Goal: Transaction & Acquisition: Purchase product/service

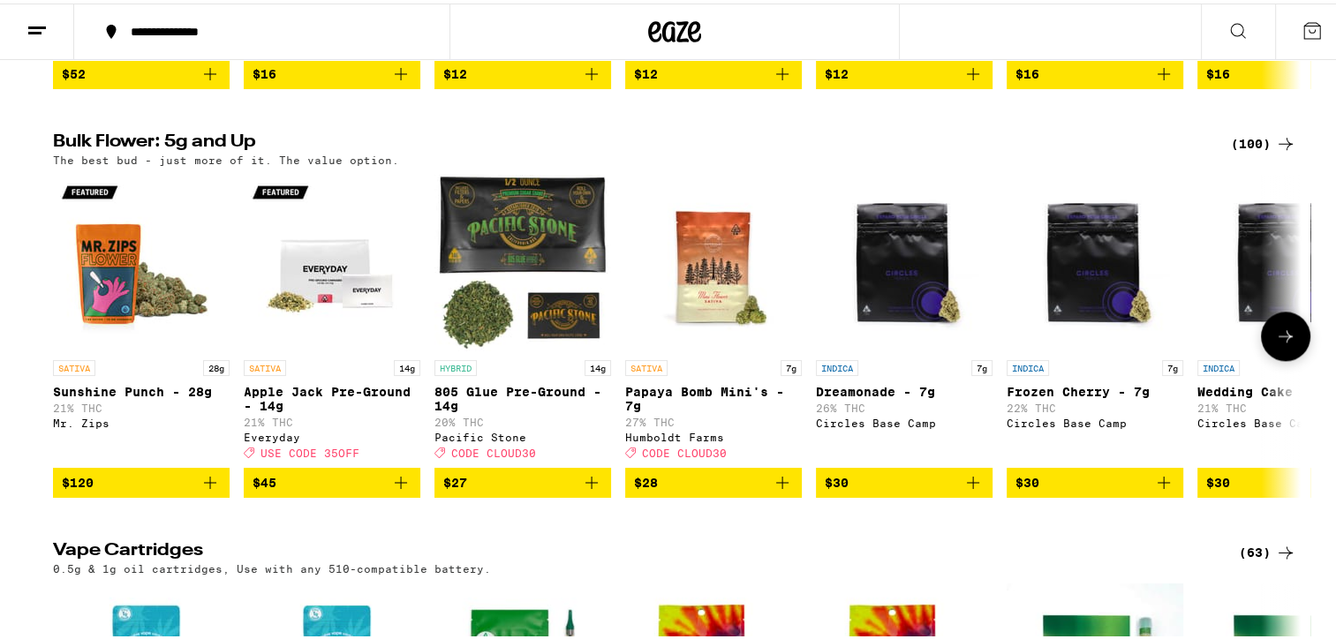
scroll to position [2119, 0]
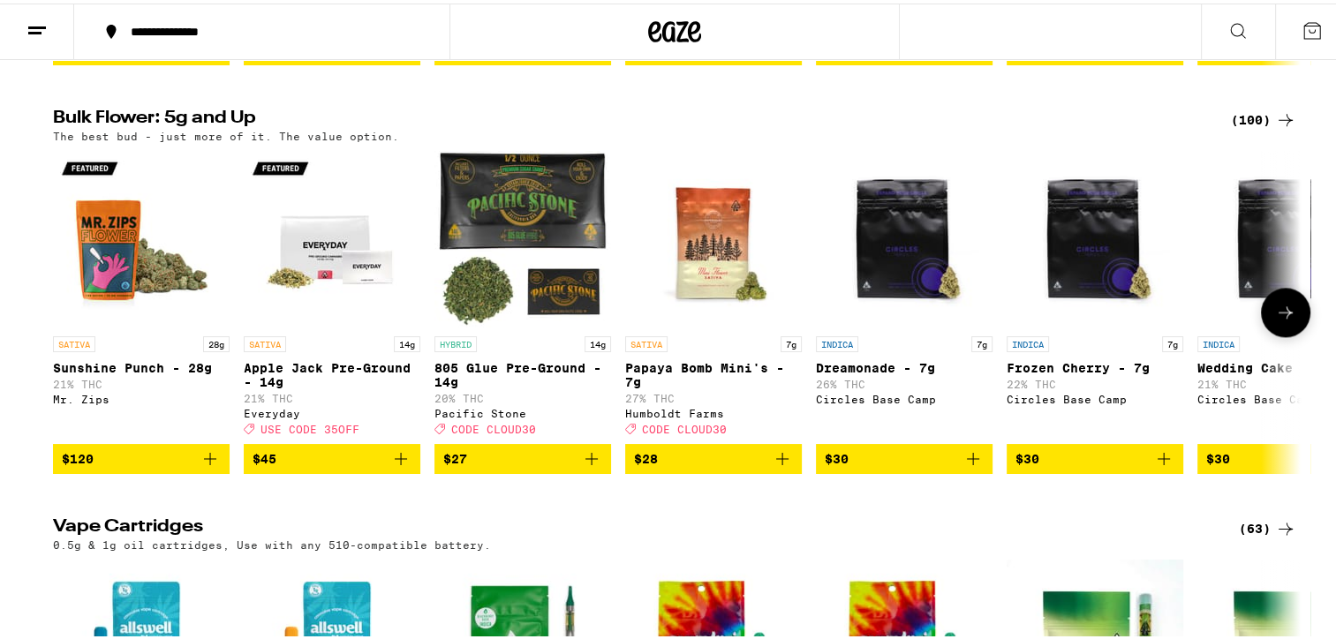
click at [1286, 320] on icon at bounding box center [1285, 308] width 21 height 21
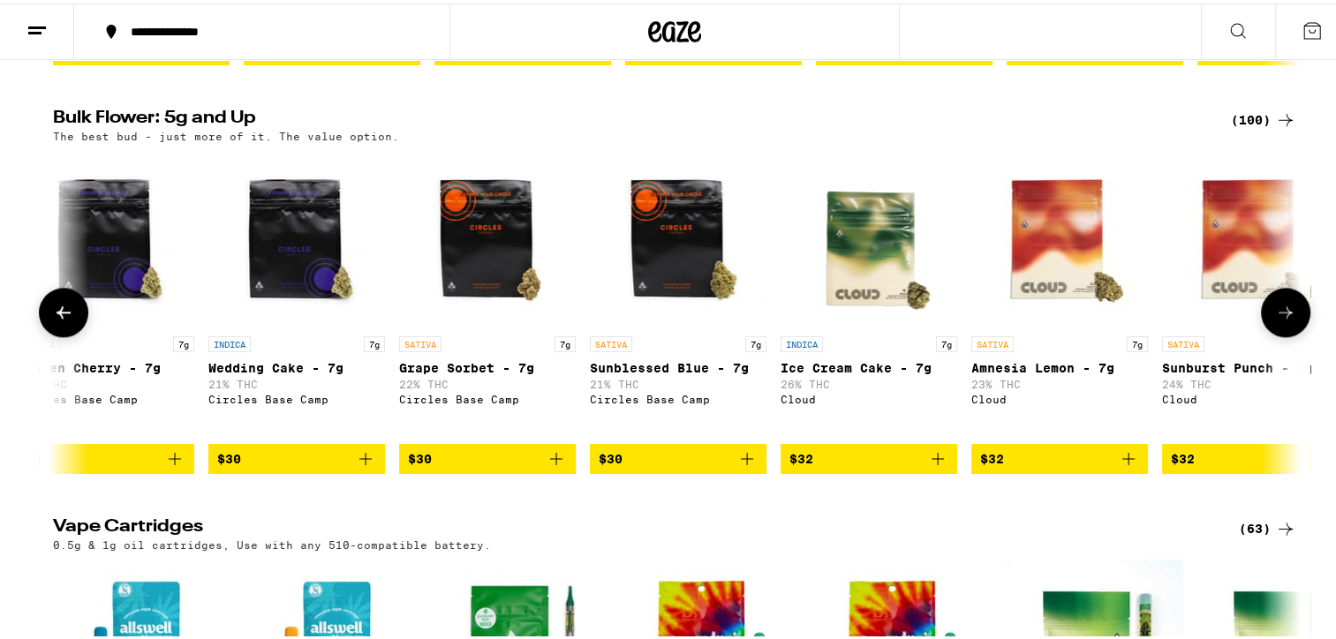
scroll to position [0, 1051]
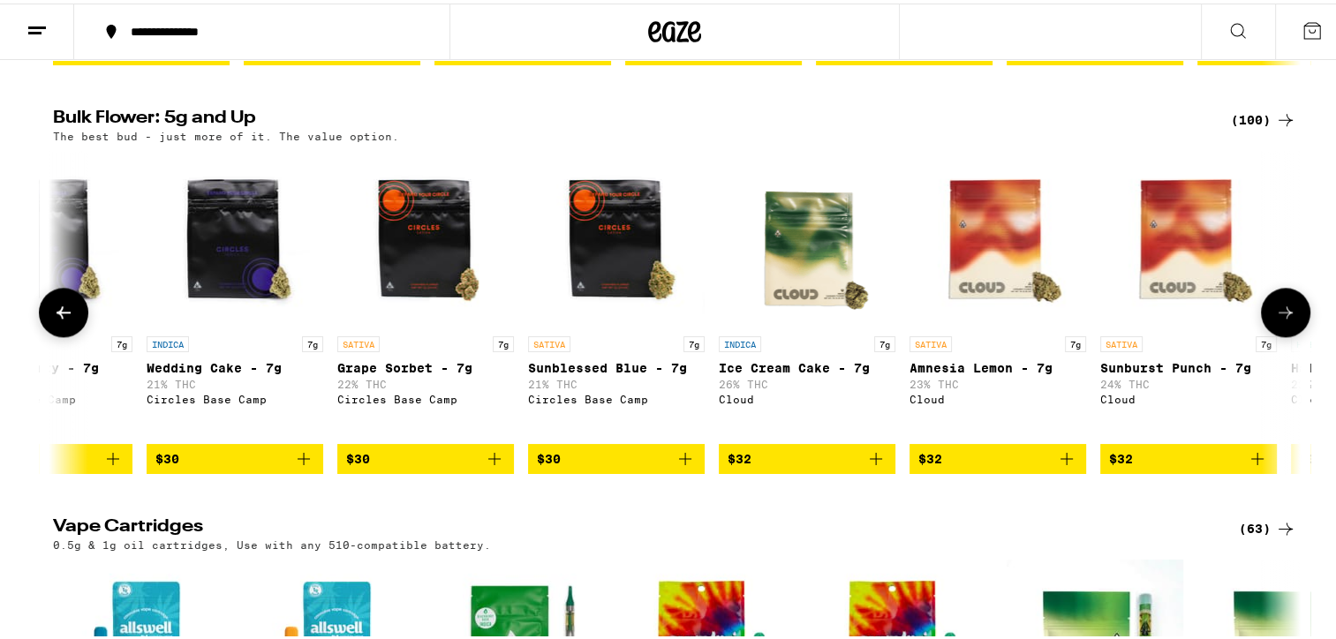
click at [1286, 320] on icon at bounding box center [1285, 308] width 21 height 21
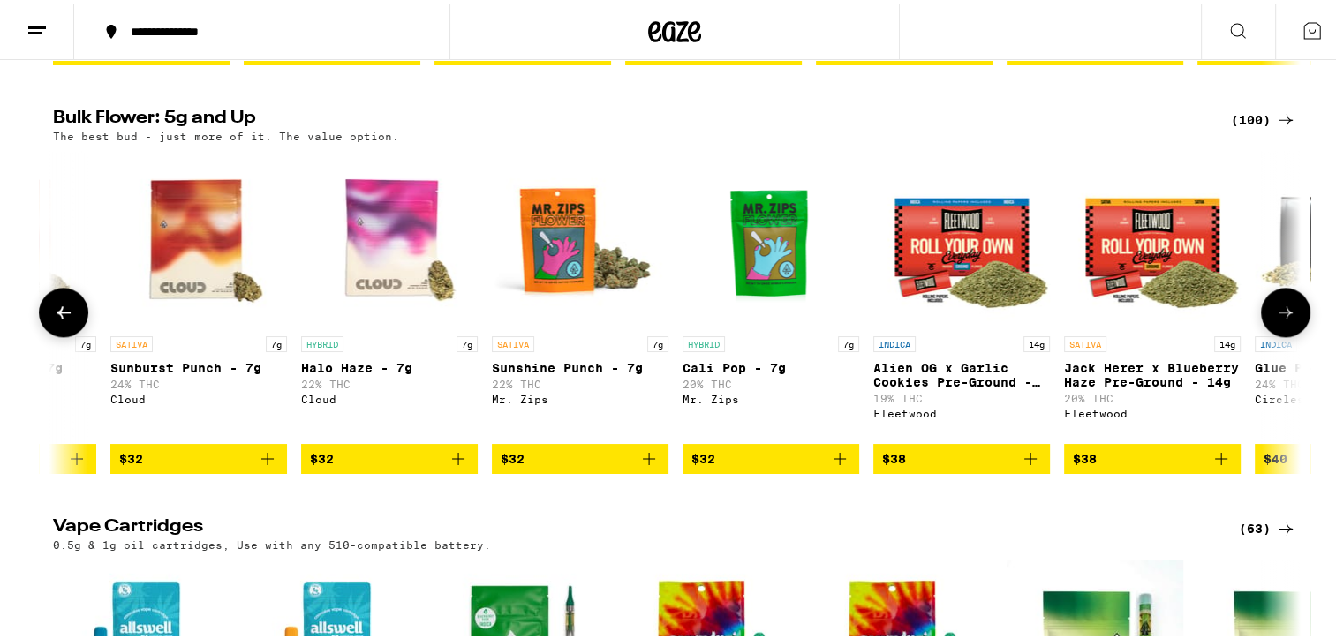
scroll to position [0, 2102]
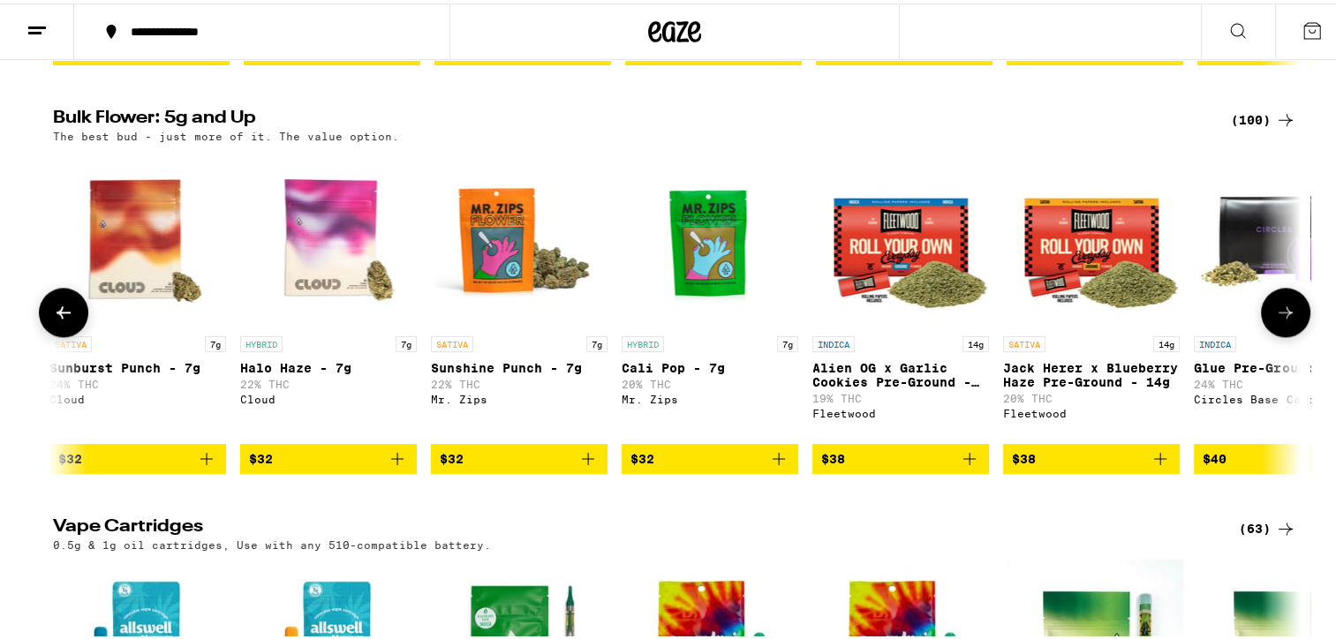
click at [1286, 320] on icon at bounding box center [1285, 308] width 21 height 21
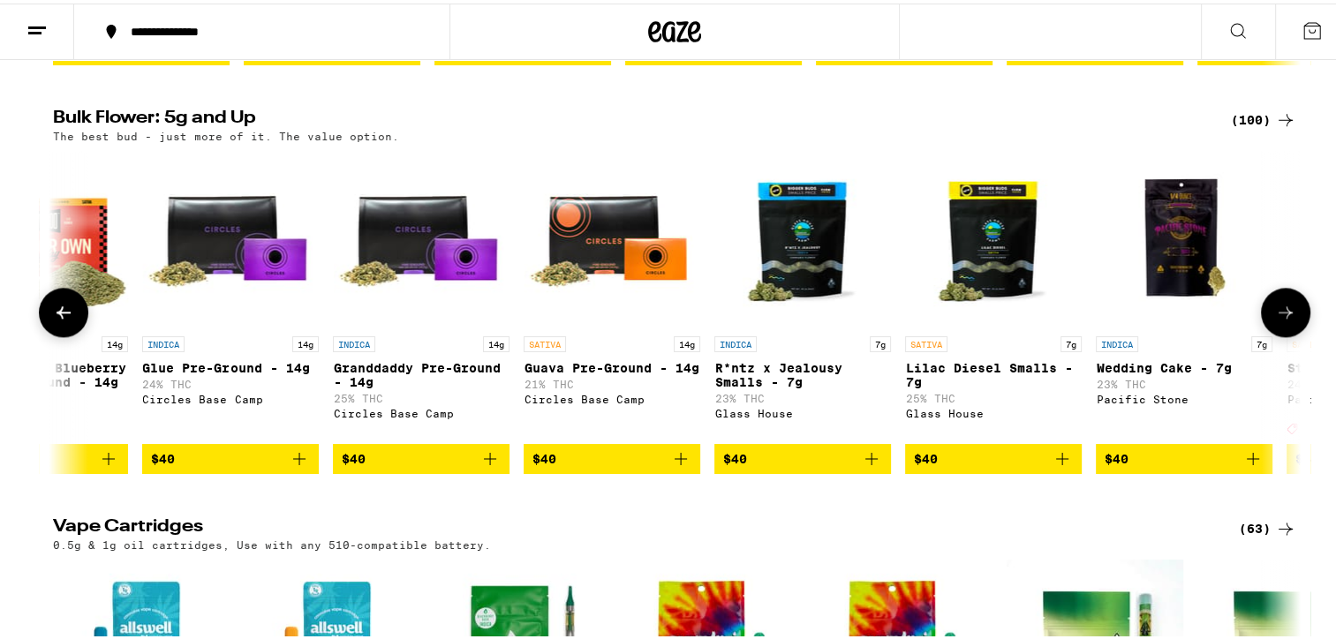
click at [1286, 320] on icon at bounding box center [1285, 308] width 21 height 21
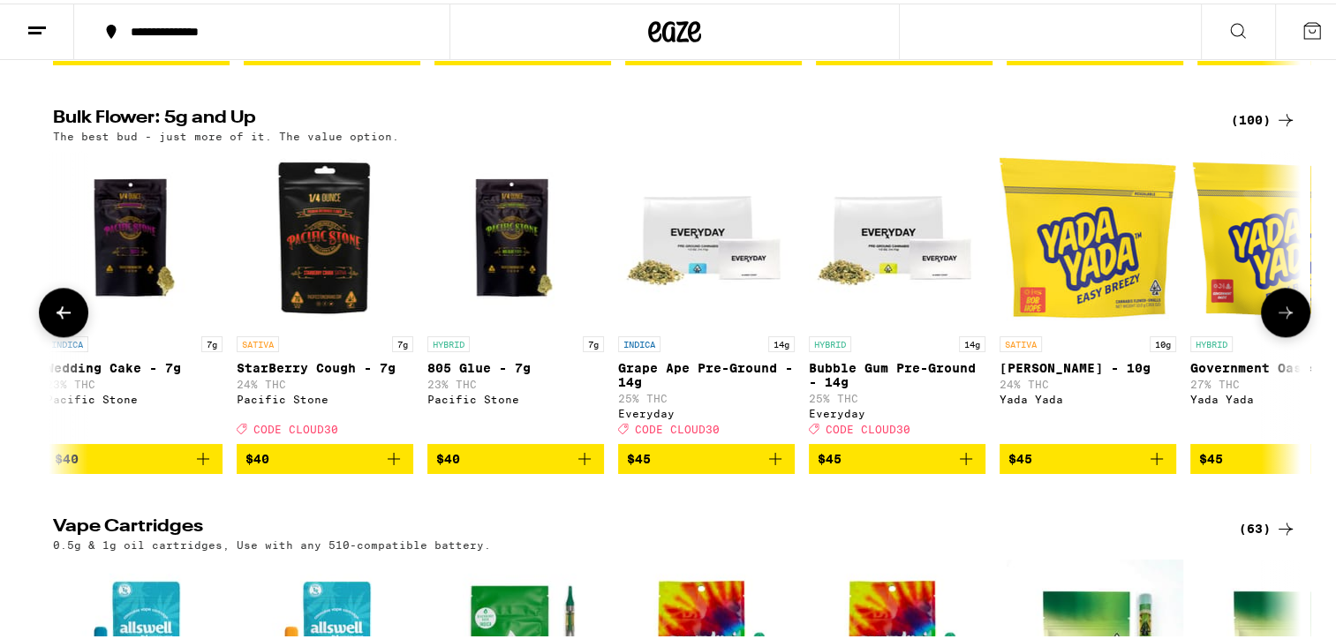
scroll to position [0, 4204]
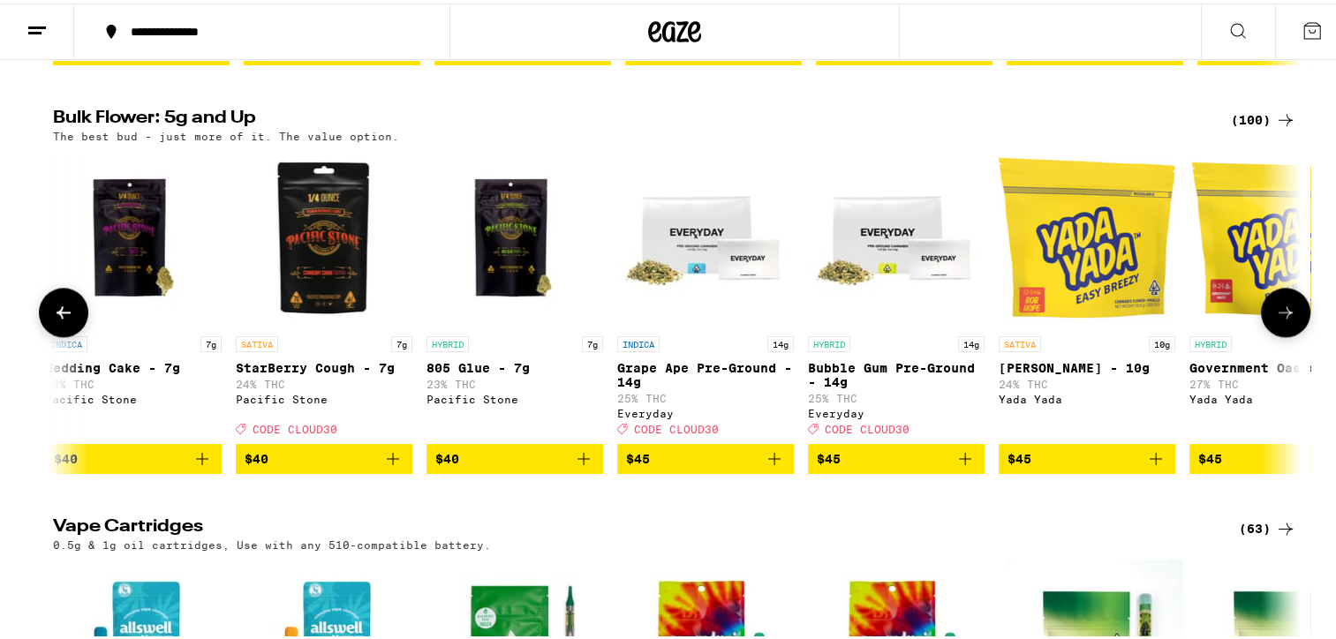
click at [1275, 320] on icon at bounding box center [1285, 308] width 21 height 21
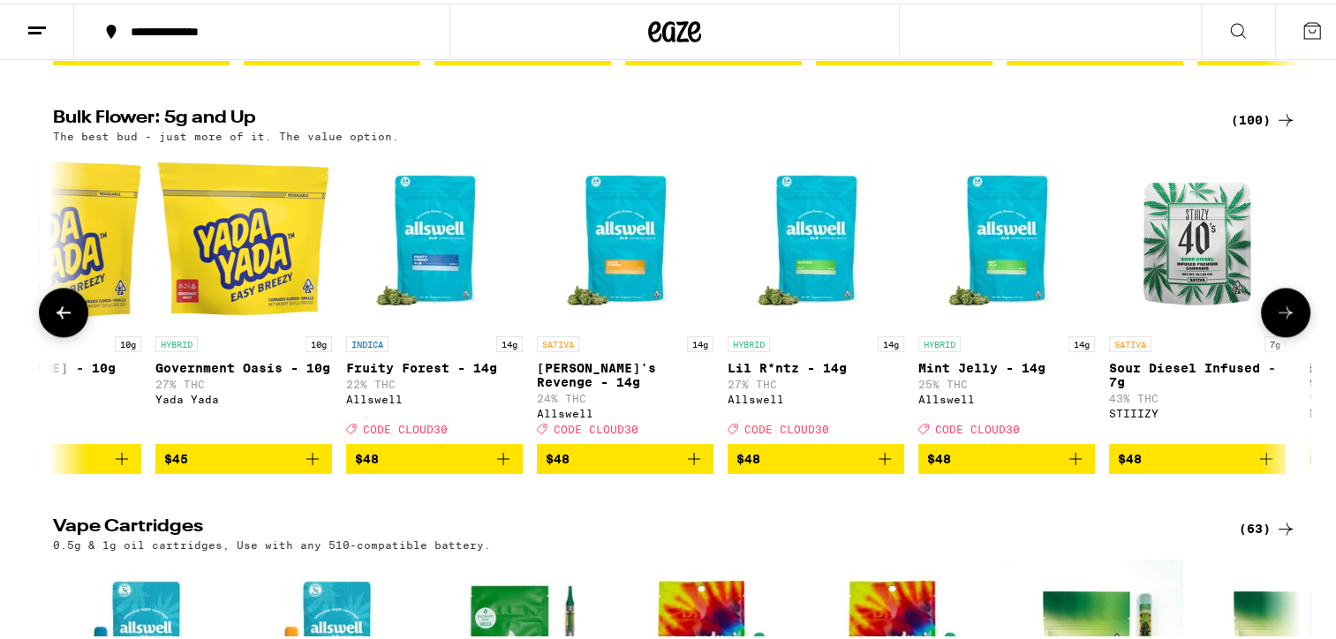
scroll to position [0, 5256]
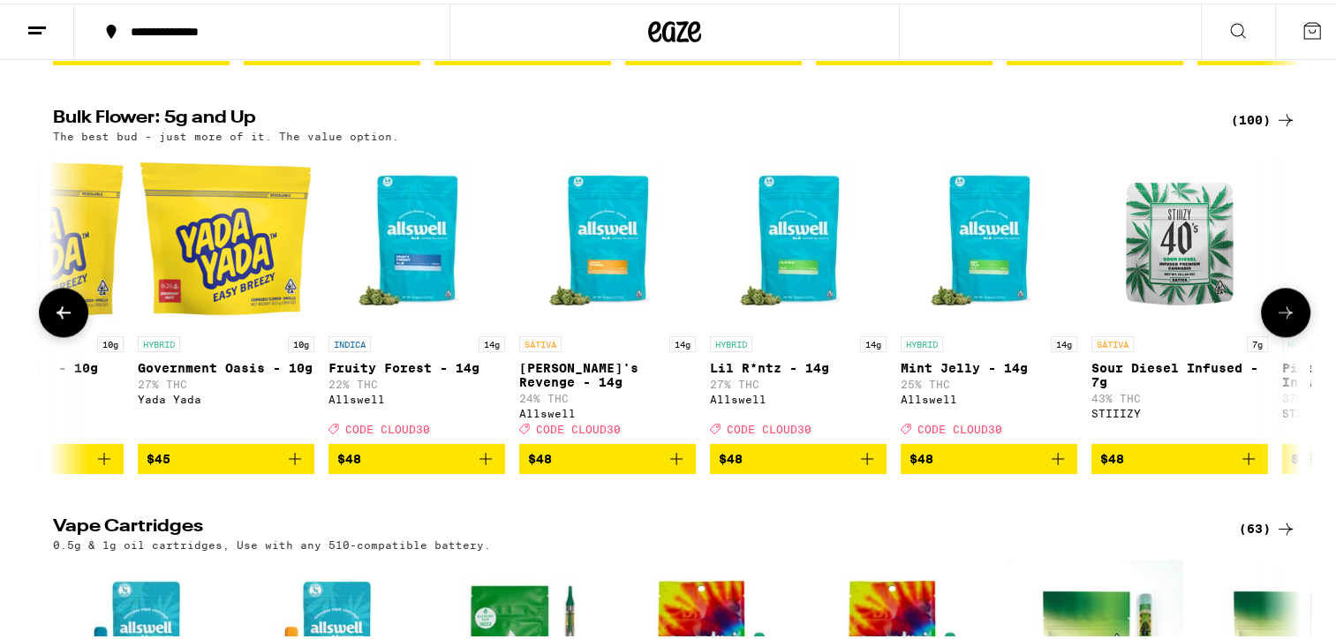
click at [1275, 320] on icon at bounding box center [1285, 308] width 21 height 21
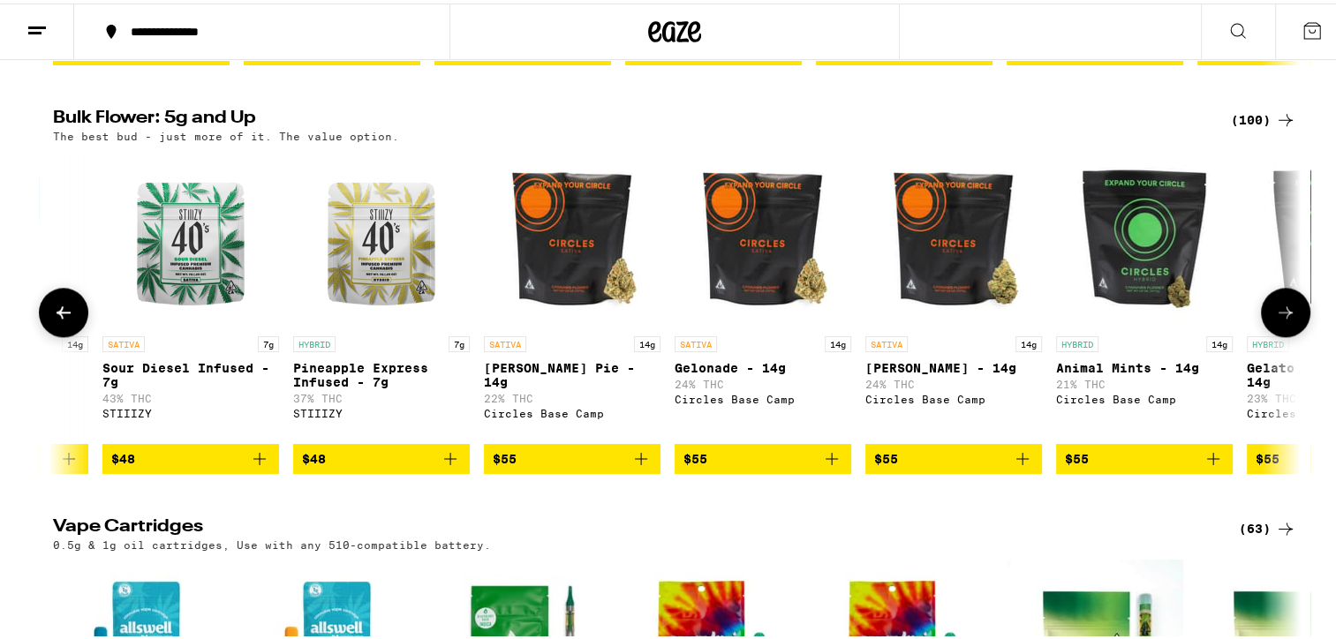
scroll to position [0, 6307]
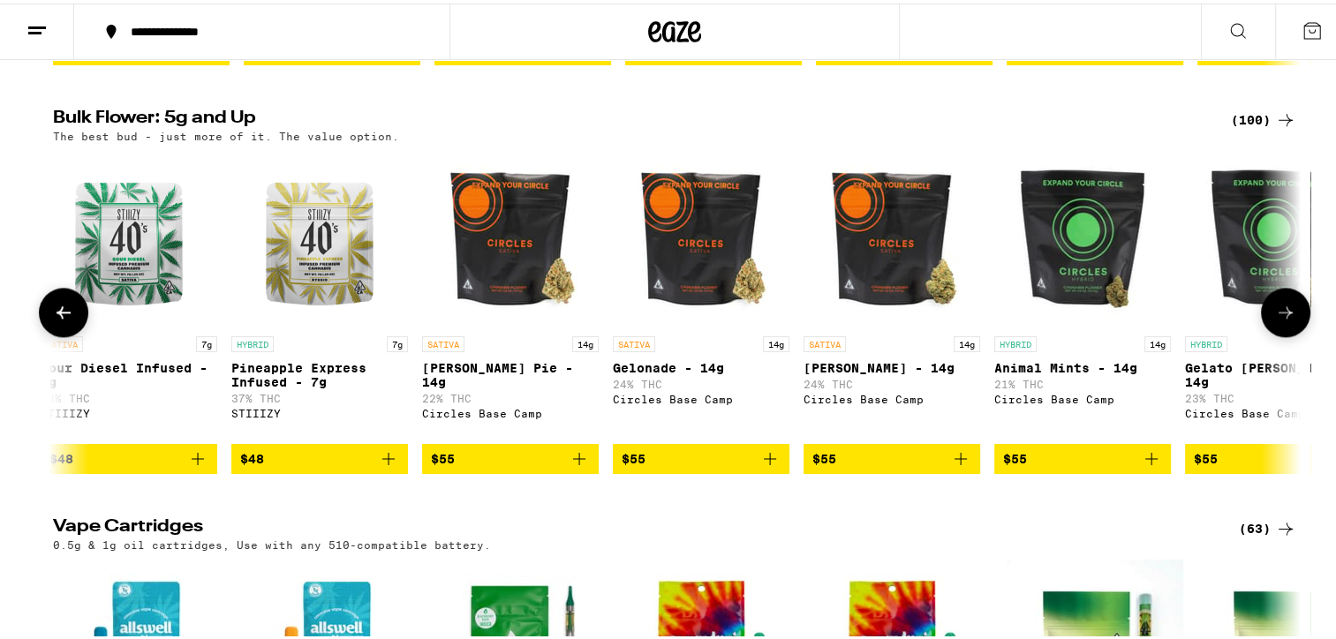
click at [1275, 320] on icon at bounding box center [1285, 308] width 21 height 21
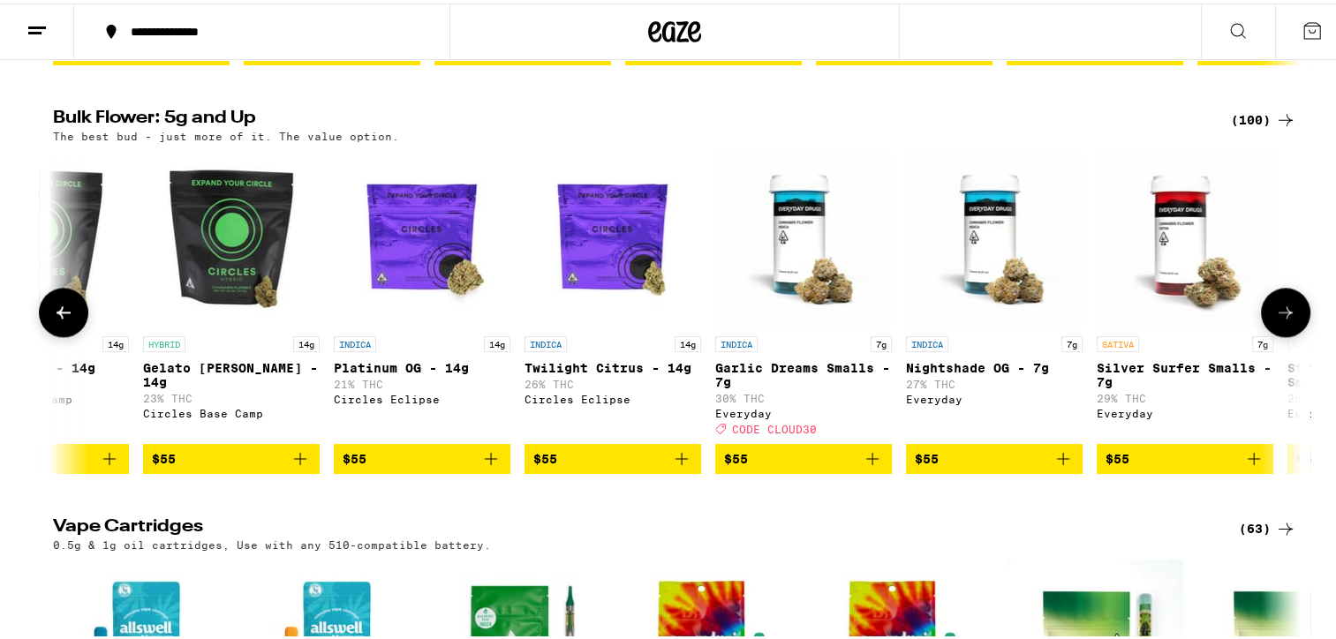
scroll to position [0, 7357]
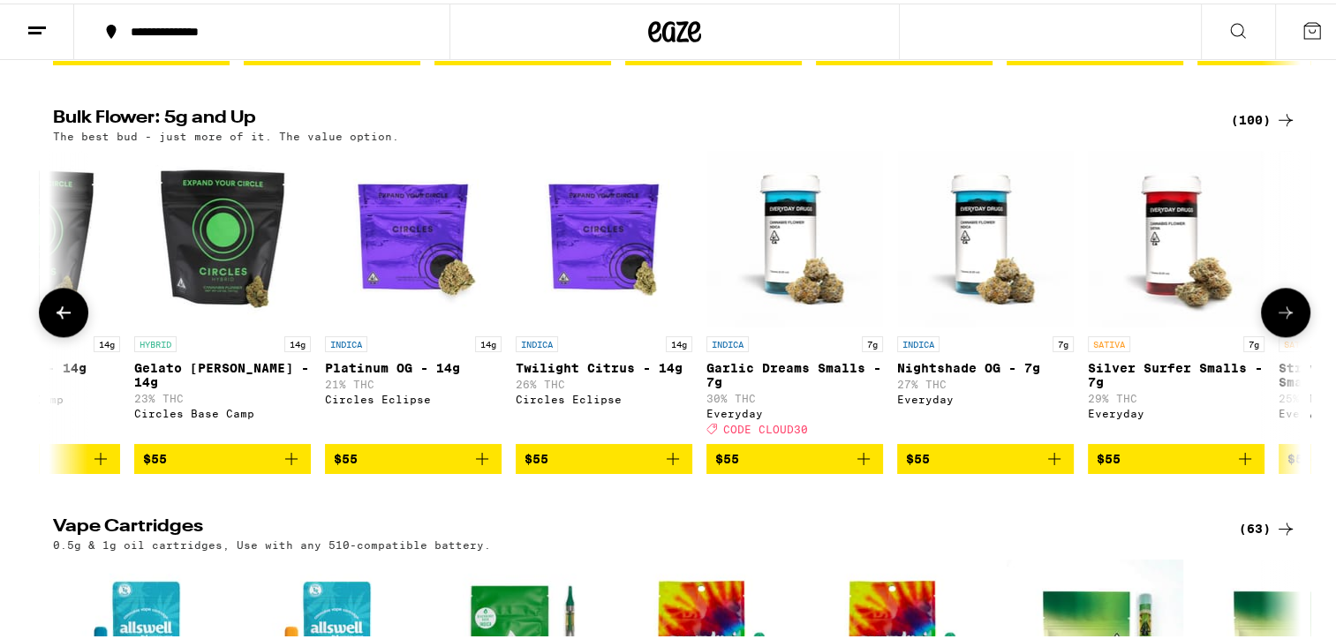
click at [1275, 320] on icon at bounding box center [1285, 308] width 21 height 21
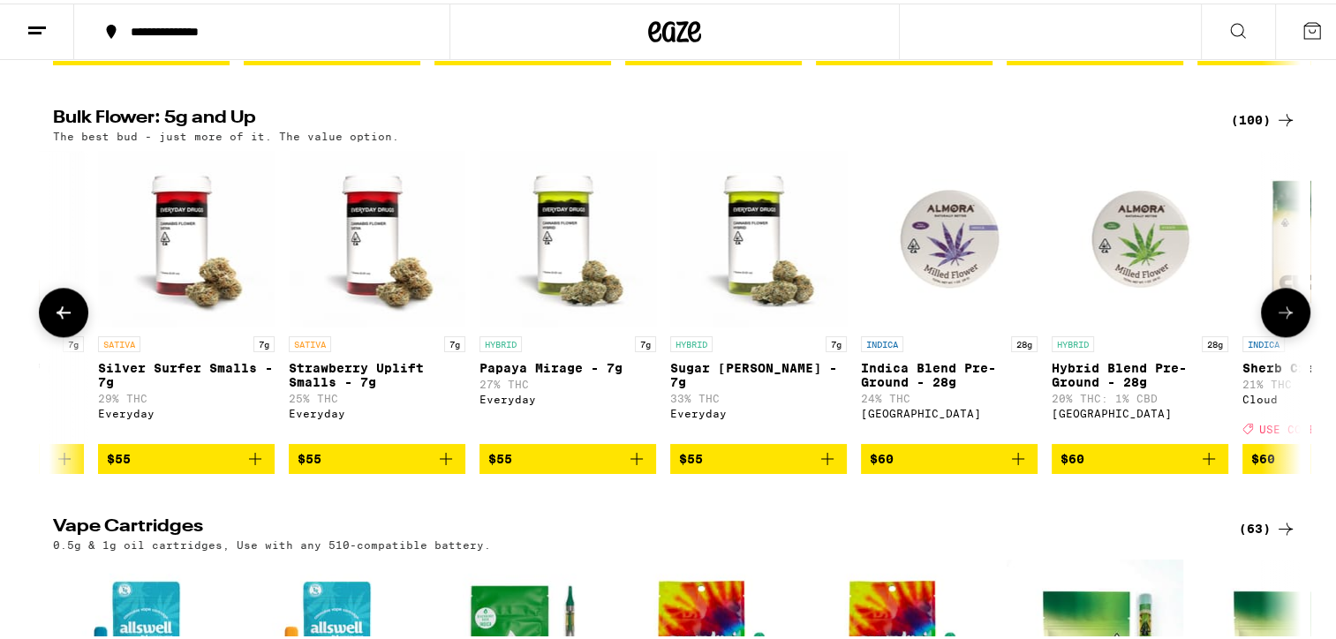
scroll to position [0, 8409]
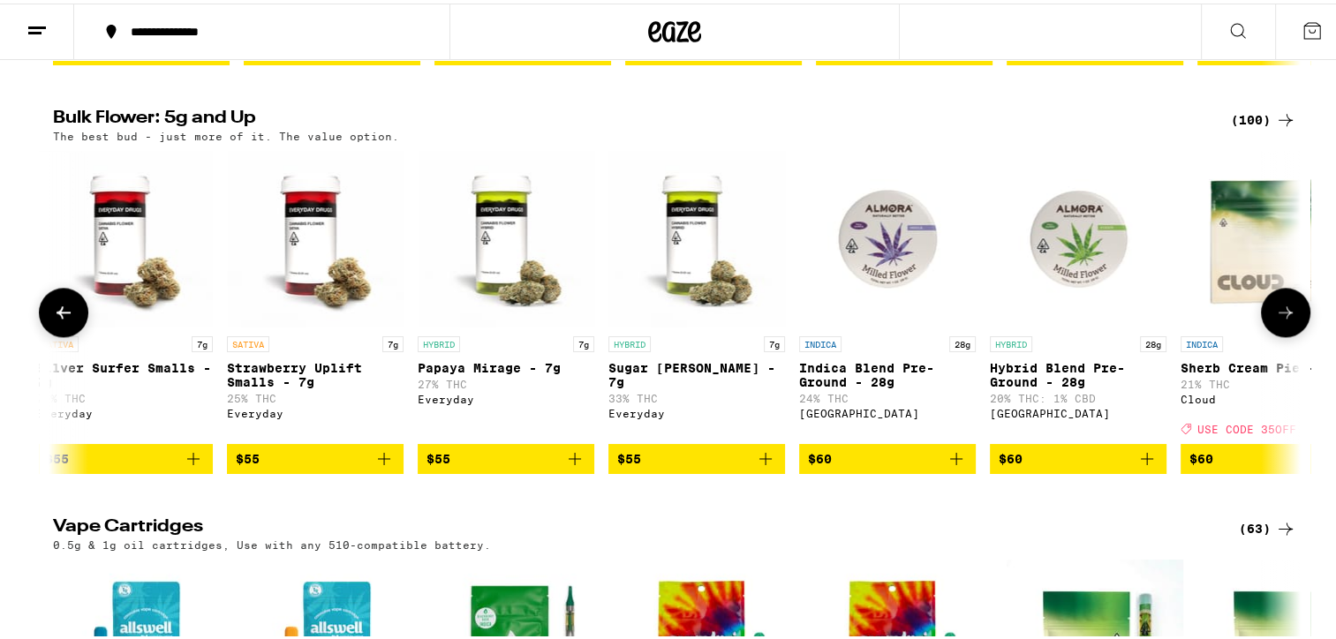
click at [1275, 320] on icon at bounding box center [1285, 308] width 21 height 21
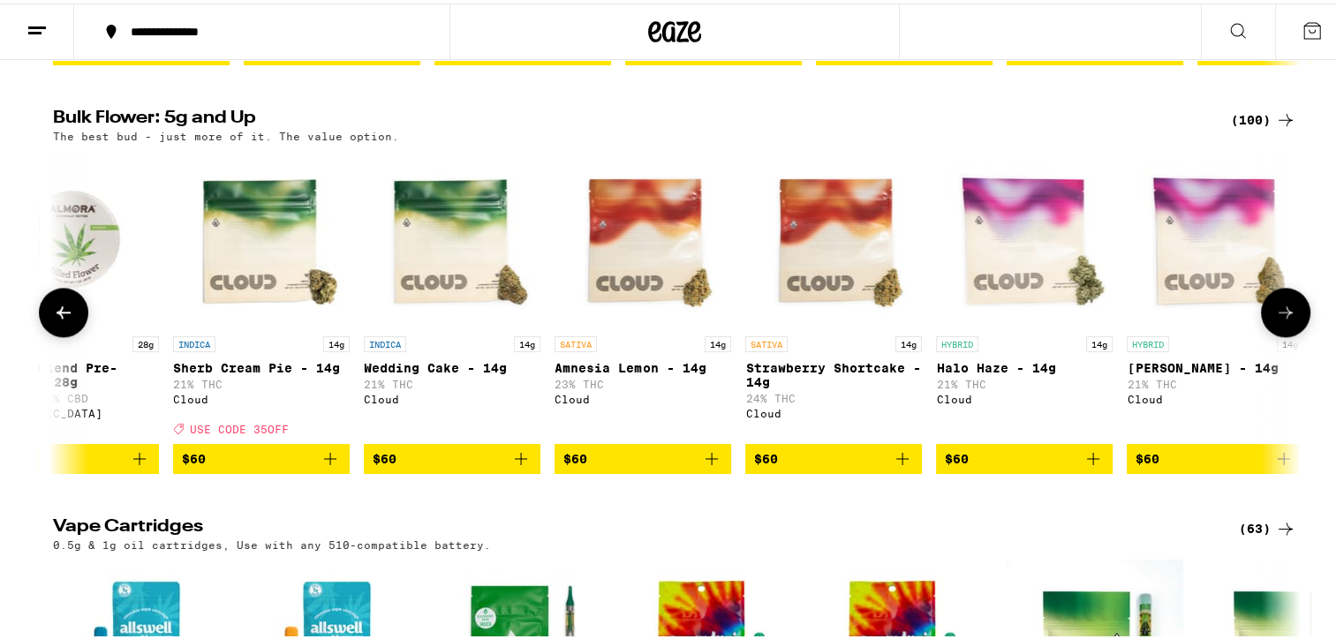
scroll to position [0, 9460]
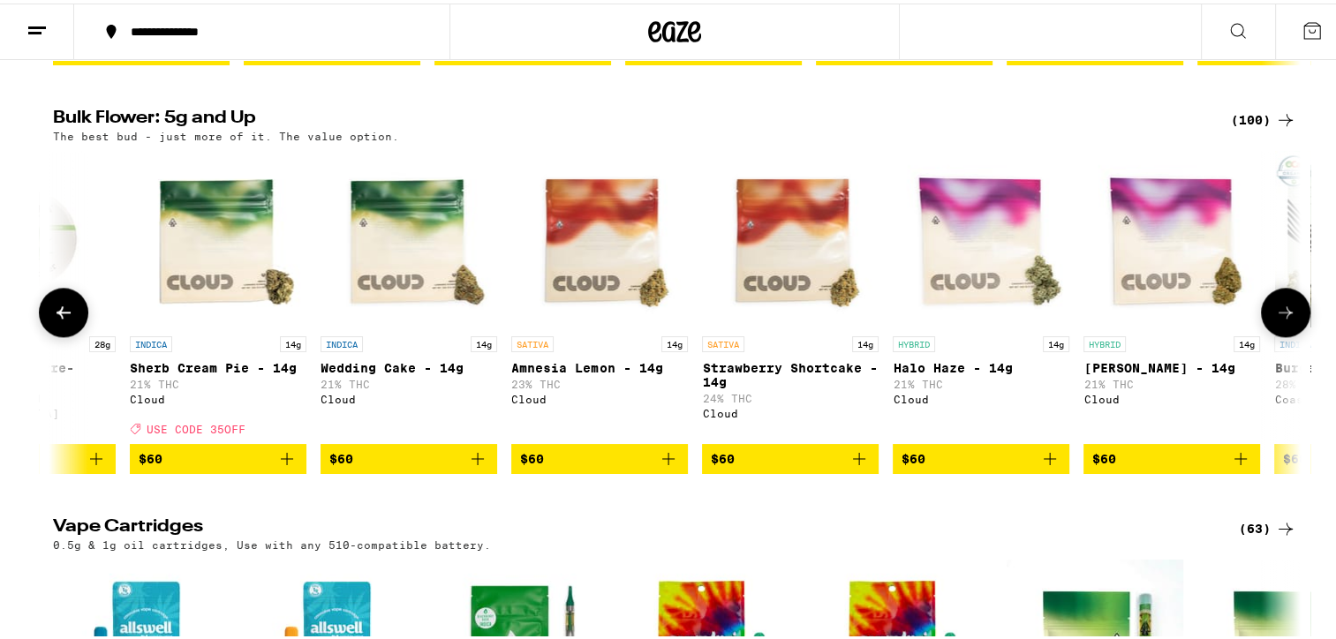
click at [193, 466] on span "$60" at bounding box center [218, 455] width 159 height 21
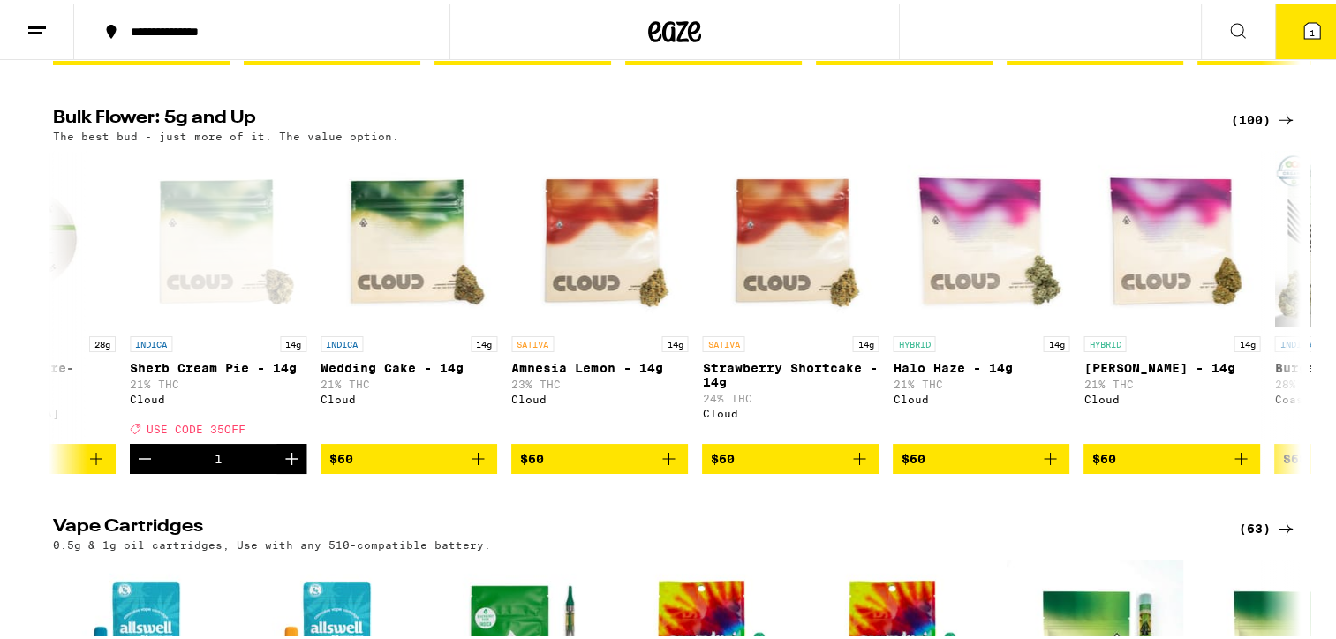
click at [1304, 32] on icon at bounding box center [1312, 27] width 16 height 16
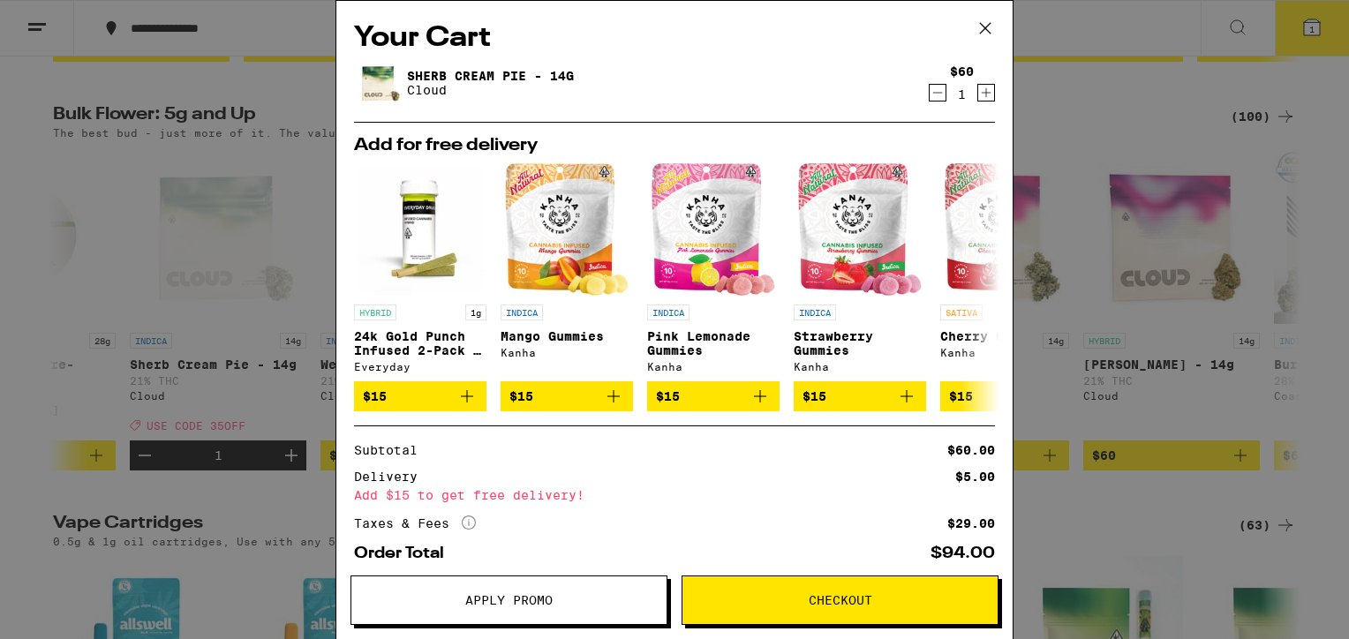
click at [987, 25] on icon at bounding box center [985, 28] width 11 height 11
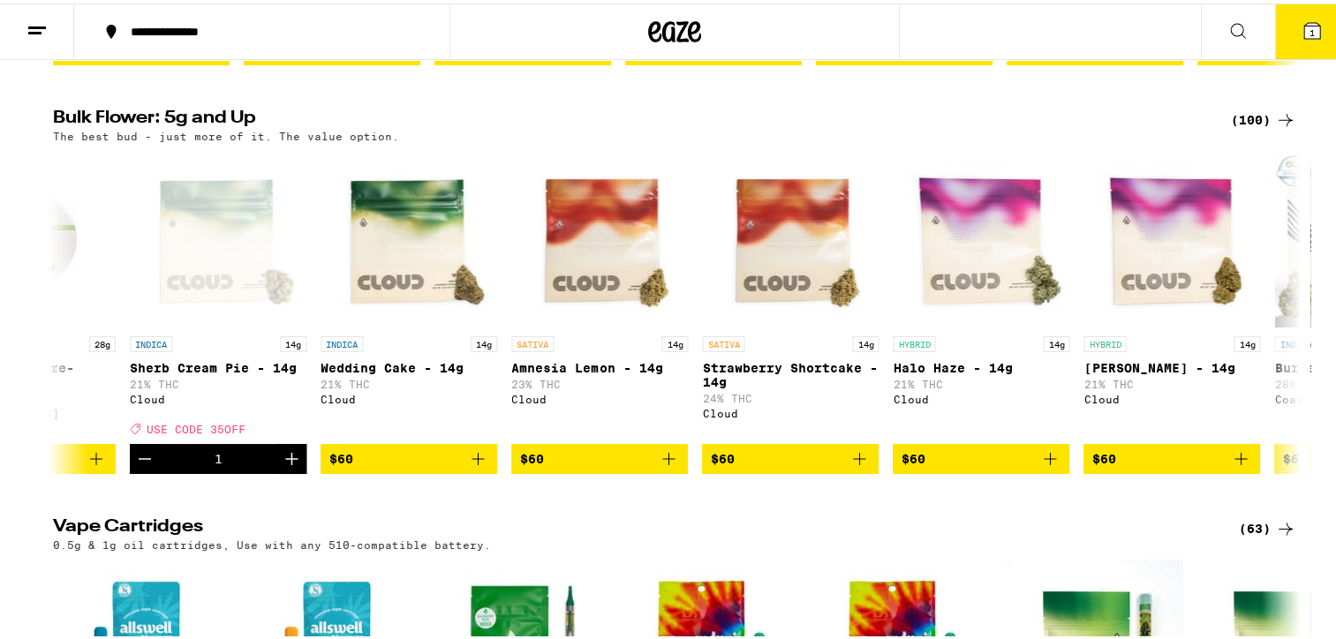
click at [1310, 30] on span "1" at bounding box center [1312, 29] width 5 height 11
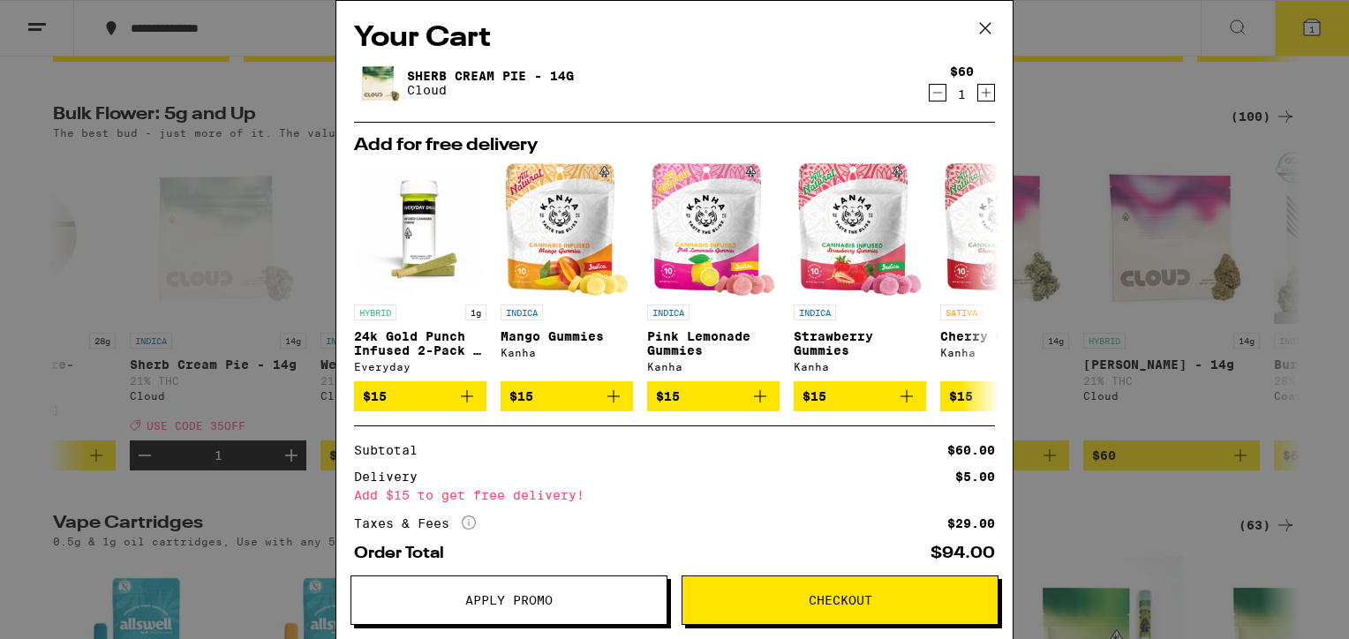
drag, startPoint x: 1008, startPoint y: 33, endPoint x: 1008, endPoint y: 132, distance: 98.9
click at [1008, 132] on div "Your Cart Sherb Cream Pie - 14g Cloud $60 1 Add for free delivery HYBRID 1g 24k…" at bounding box center [675, 319] width 678 height 639
click at [498, 600] on span "Apply Promo" at bounding box center [508, 600] width 87 height 12
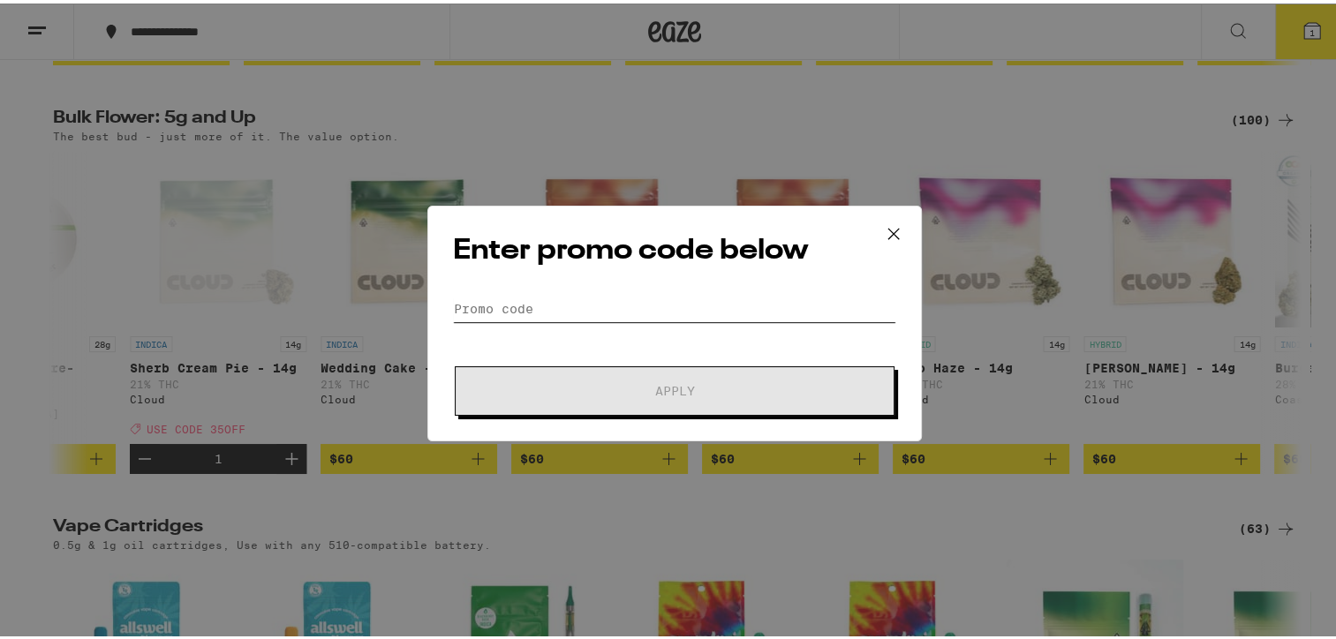
click at [525, 304] on input "Promo Code" at bounding box center [674, 305] width 443 height 26
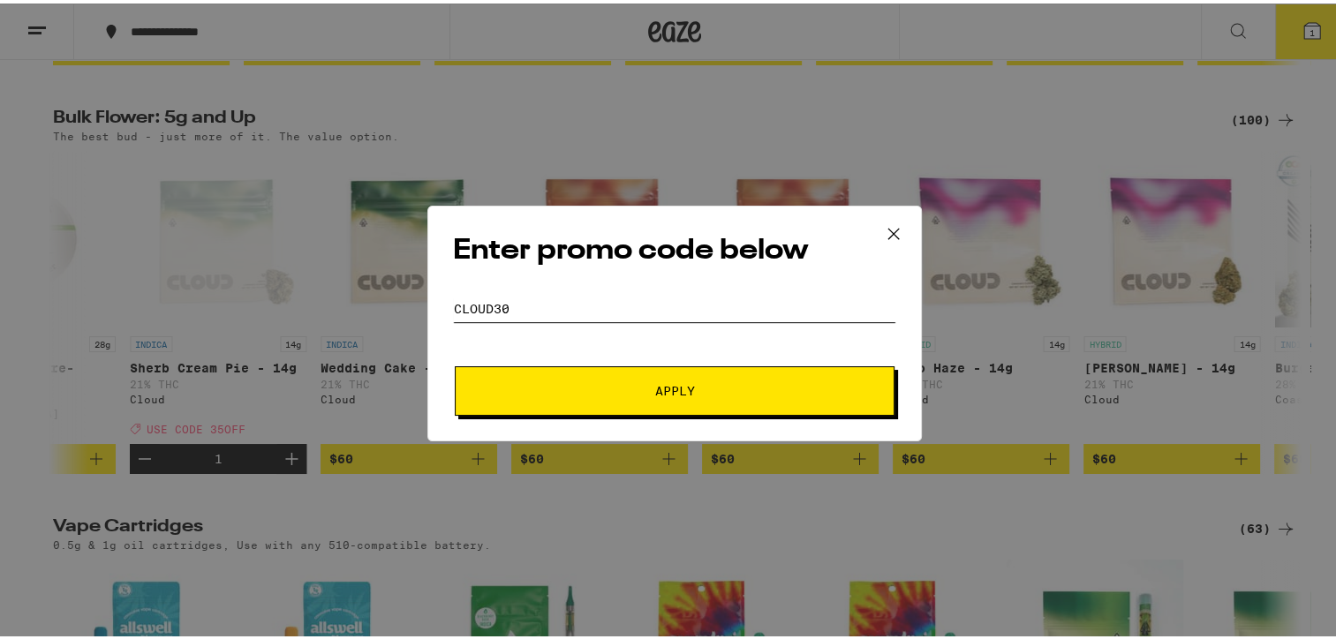
type input "CLOUD30"
click at [682, 386] on span "Apply" at bounding box center [675, 387] width 40 height 12
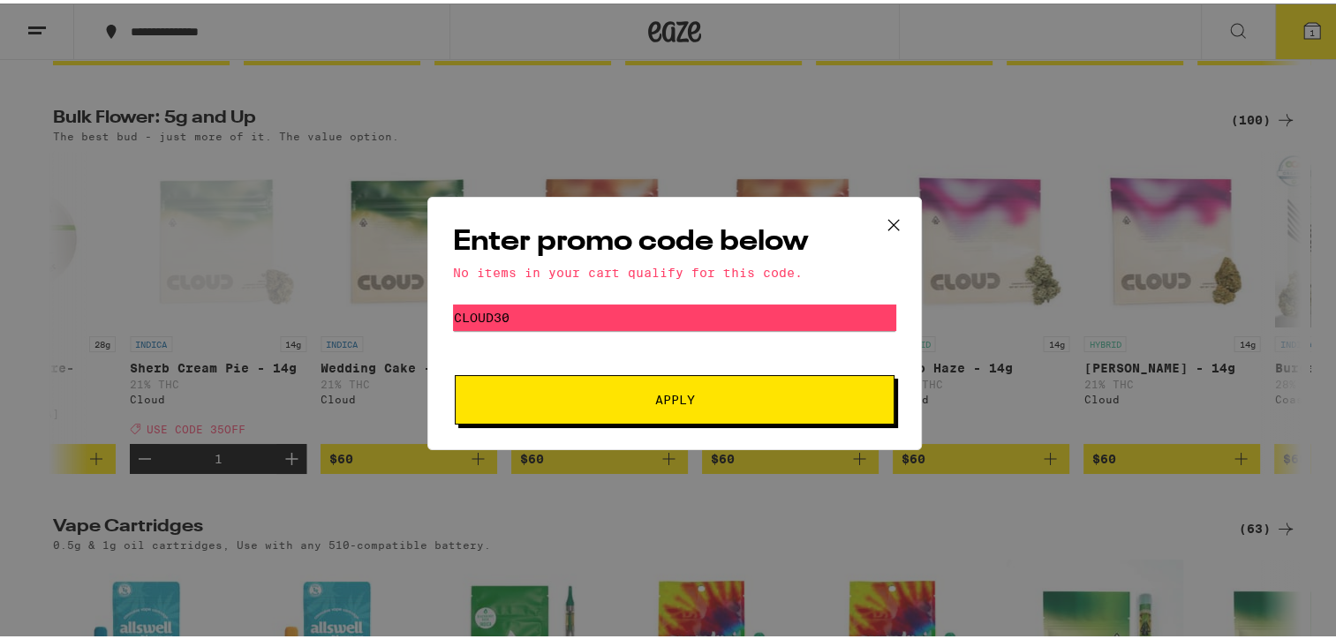
click at [1226, 28] on div "Enter promo code below No items in your cart qualify for this code. Promo Code …" at bounding box center [674, 319] width 1349 height 639
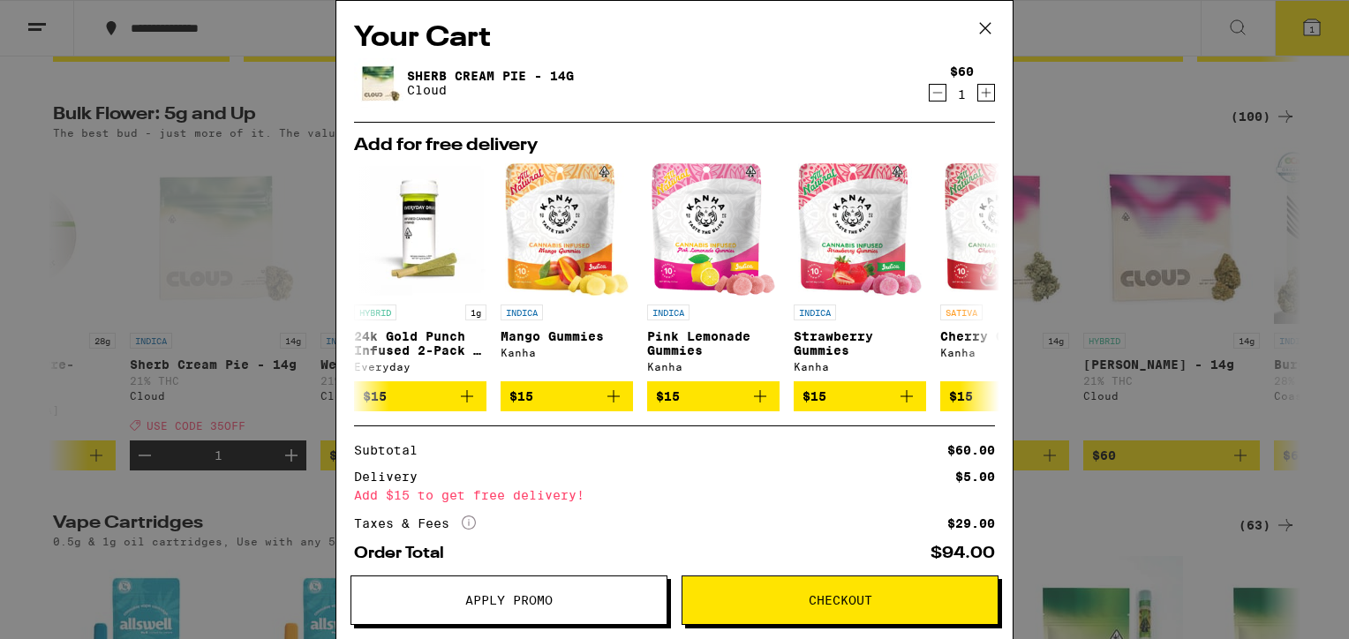
click at [989, 27] on icon at bounding box center [985, 28] width 26 height 26
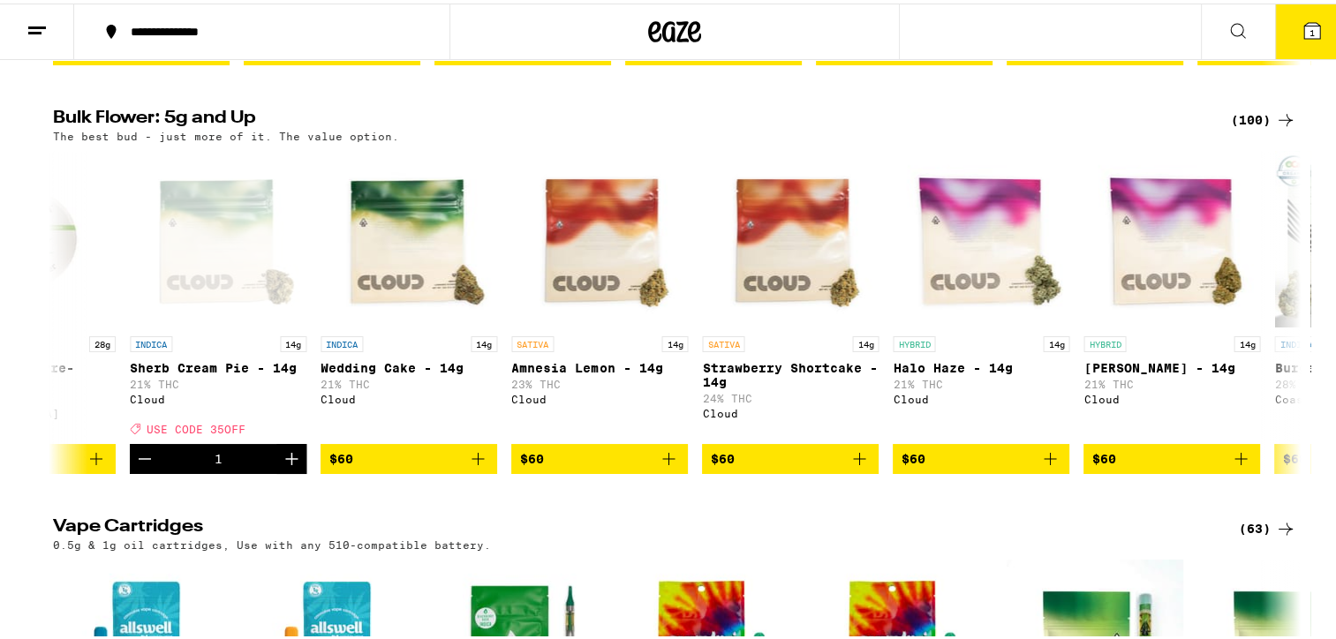
click at [1304, 27] on icon at bounding box center [1312, 27] width 16 height 16
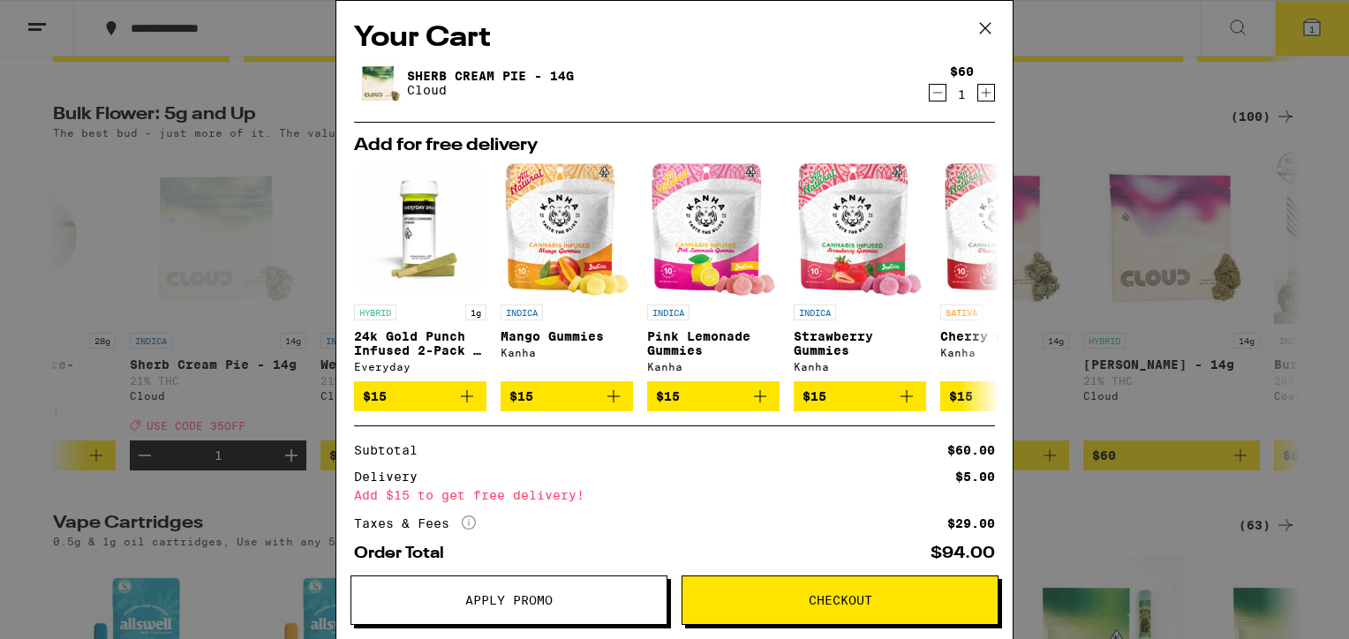
click at [525, 606] on span "Apply Promo" at bounding box center [508, 600] width 87 height 12
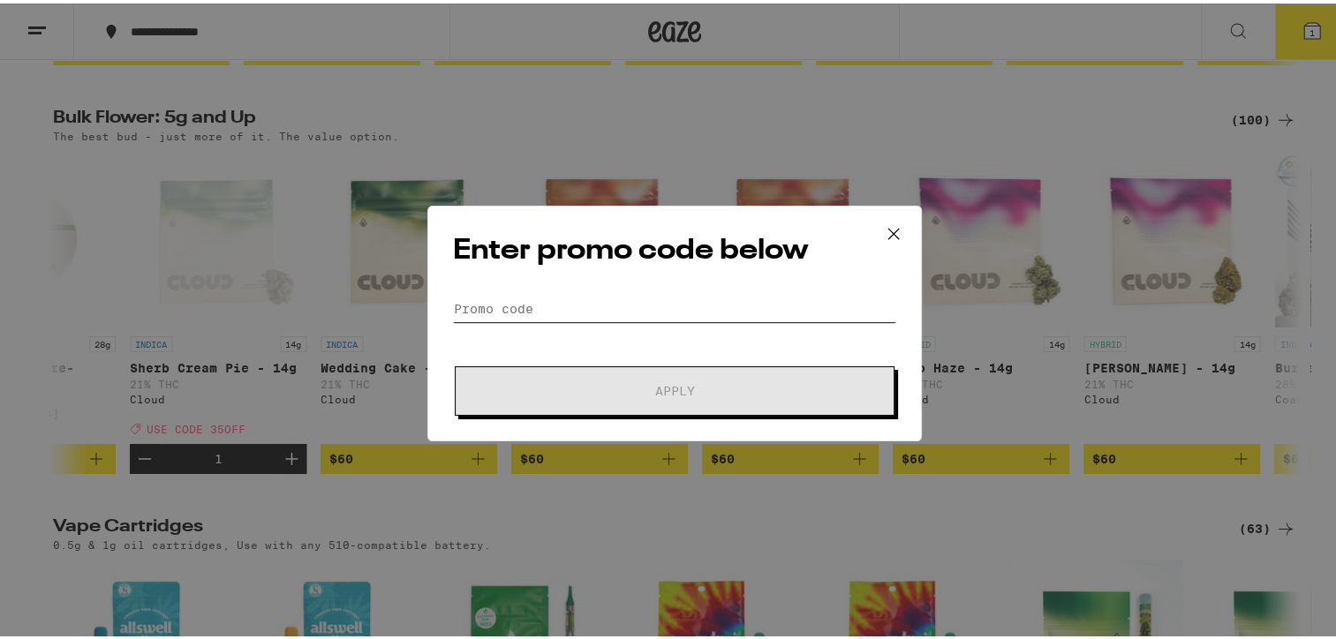
click at [529, 301] on input "Promo Code" at bounding box center [674, 305] width 443 height 26
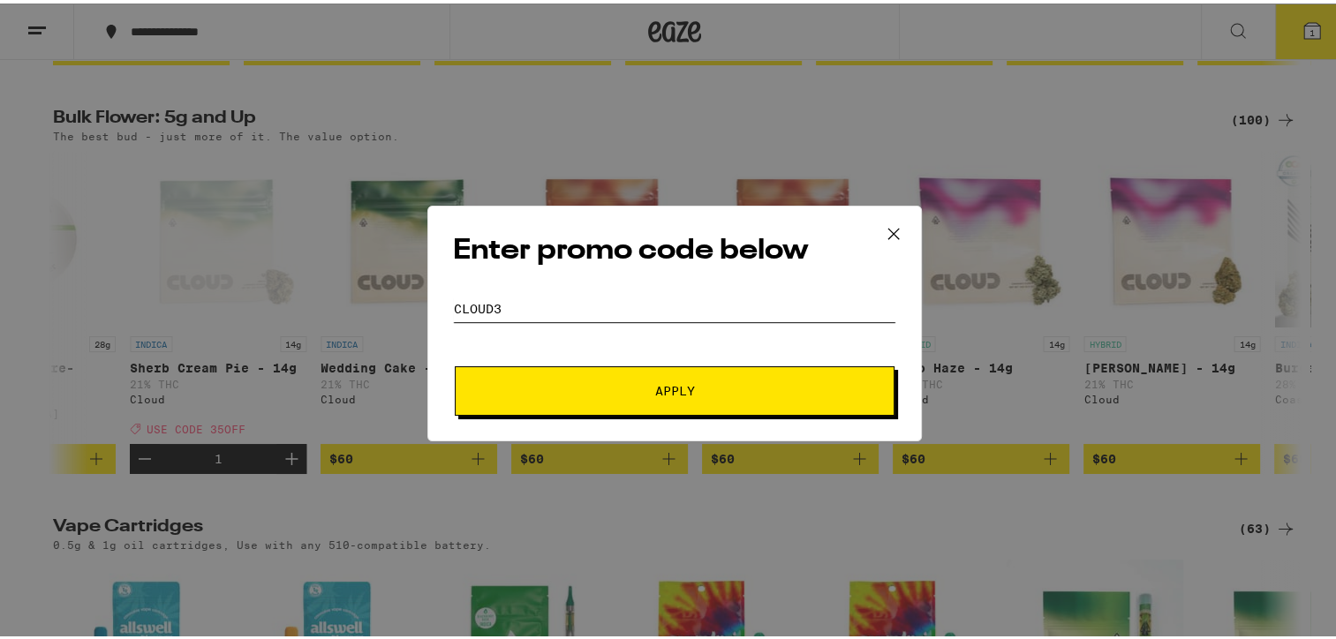
type input "Cloud35"
drag, startPoint x: 509, startPoint y: 303, endPoint x: 423, endPoint y: 301, distance: 85.7
click at [427, 301] on div "Enter promo code below Promo Code Cloud35 Apply" at bounding box center [674, 320] width 494 height 236
click at [461, 304] on input "350OFF" at bounding box center [674, 305] width 443 height 26
click at [636, 311] on input "35OFF" at bounding box center [674, 305] width 443 height 26
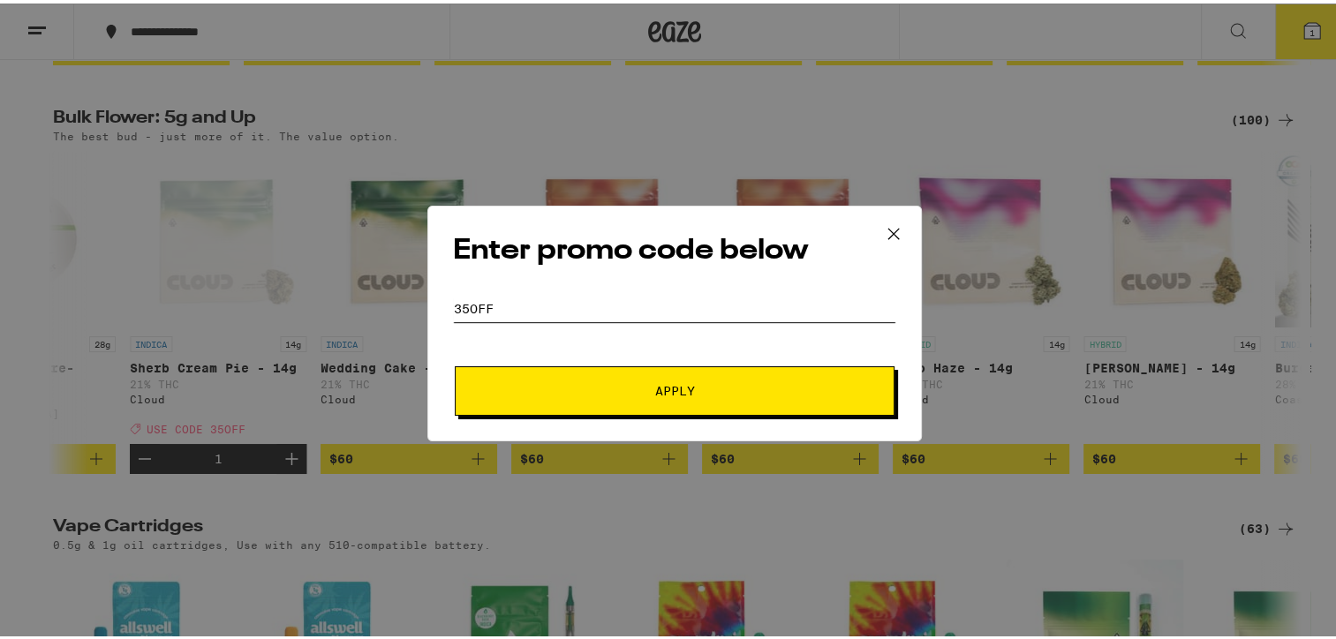
type input "35OFF"
click at [683, 395] on button "Apply" at bounding box center [675, 387] width 440 height 49
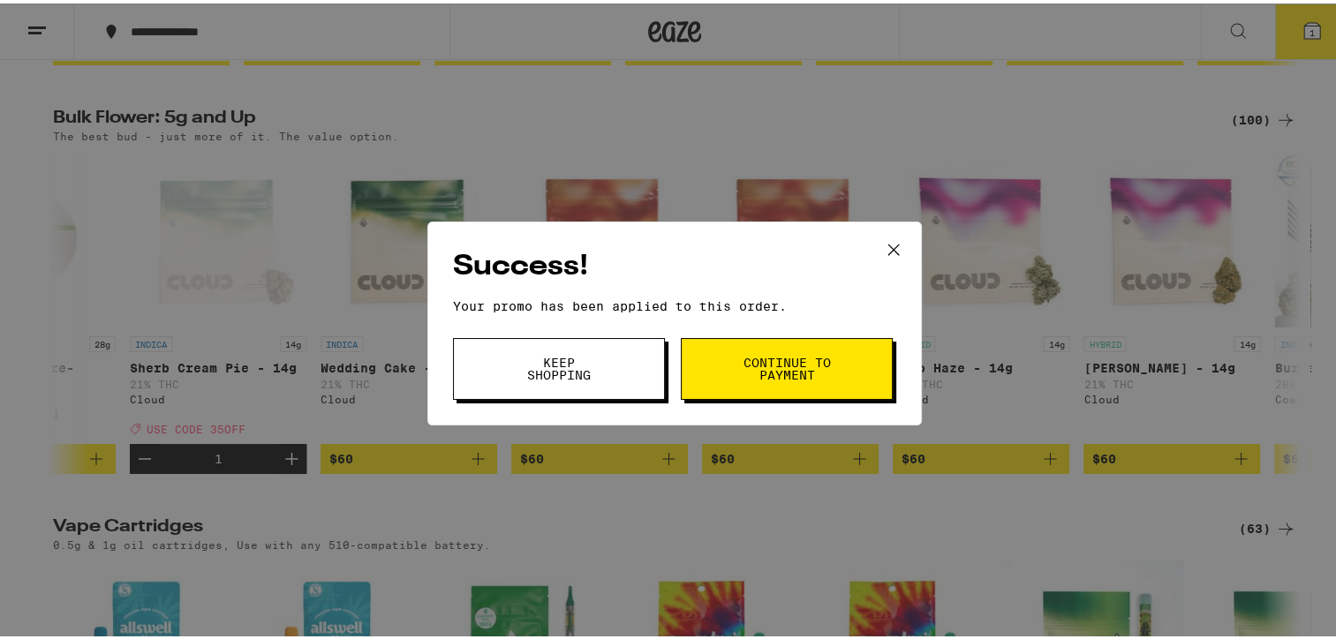
click at [788, 367] on span "Continue to payment" at bounding box center [787, 365] width 90 height 25
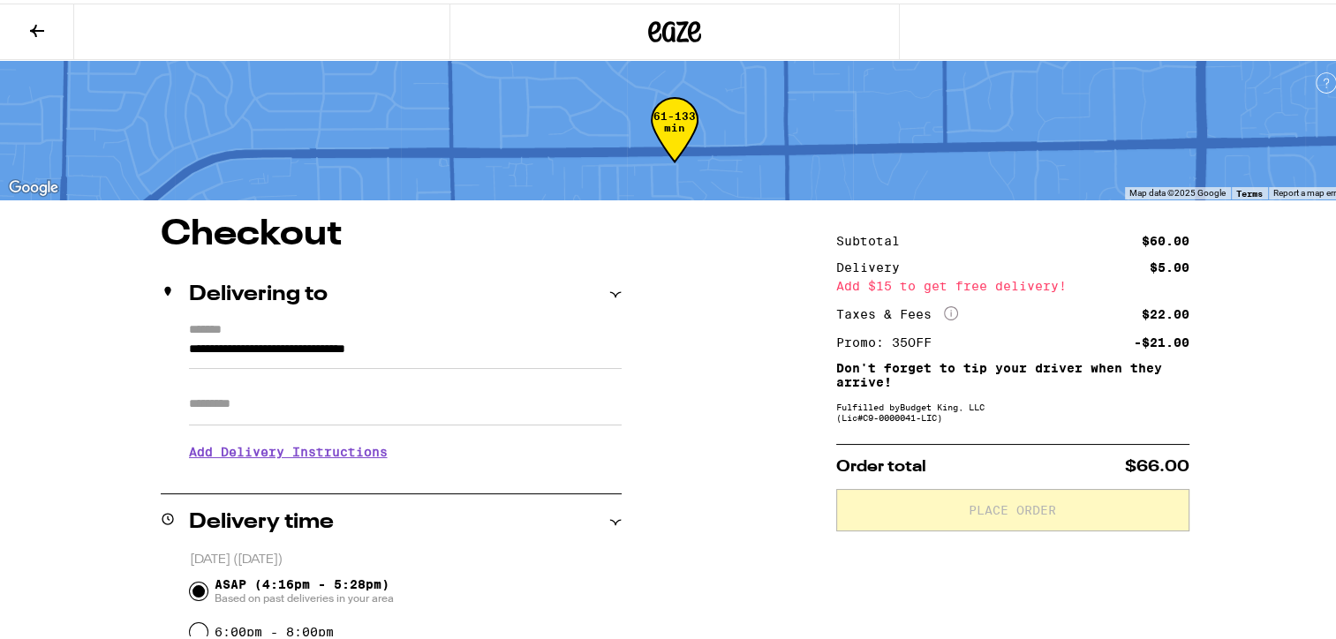
click at [190, 590] on input "ASAP (4:16pm - 5:28pm) Based on past deliveries in your area" at bounding box center [199, 588] width 18 height 18
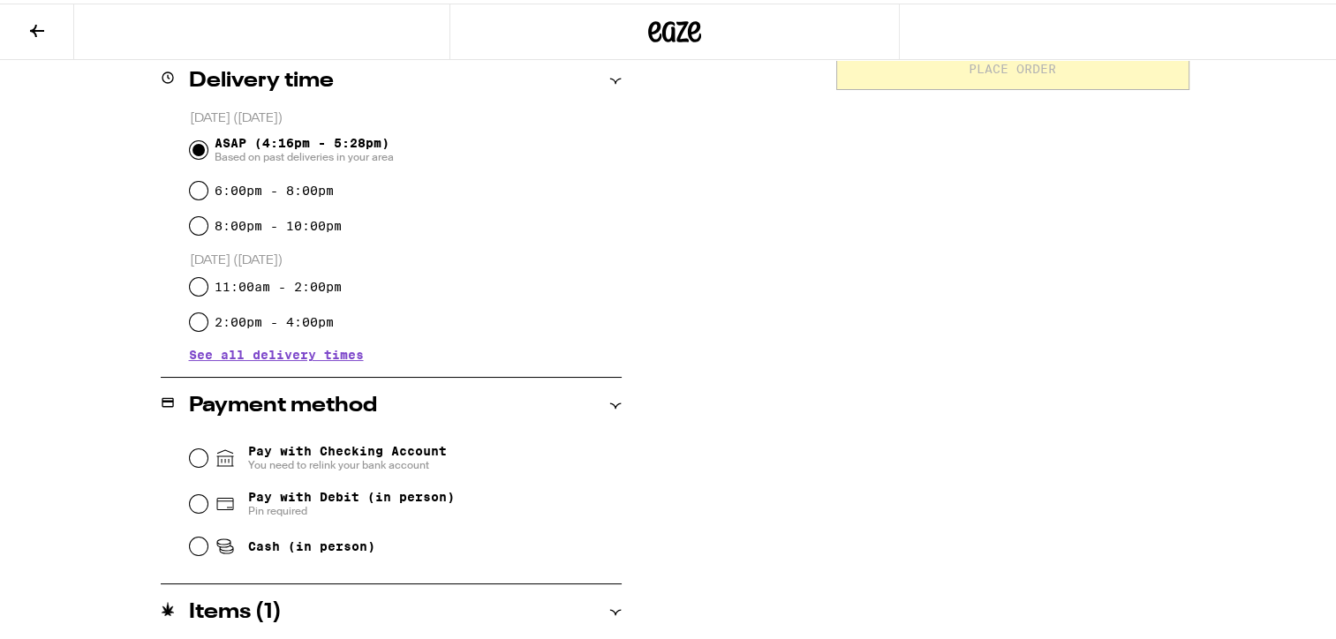
scroll to position [503, 0]
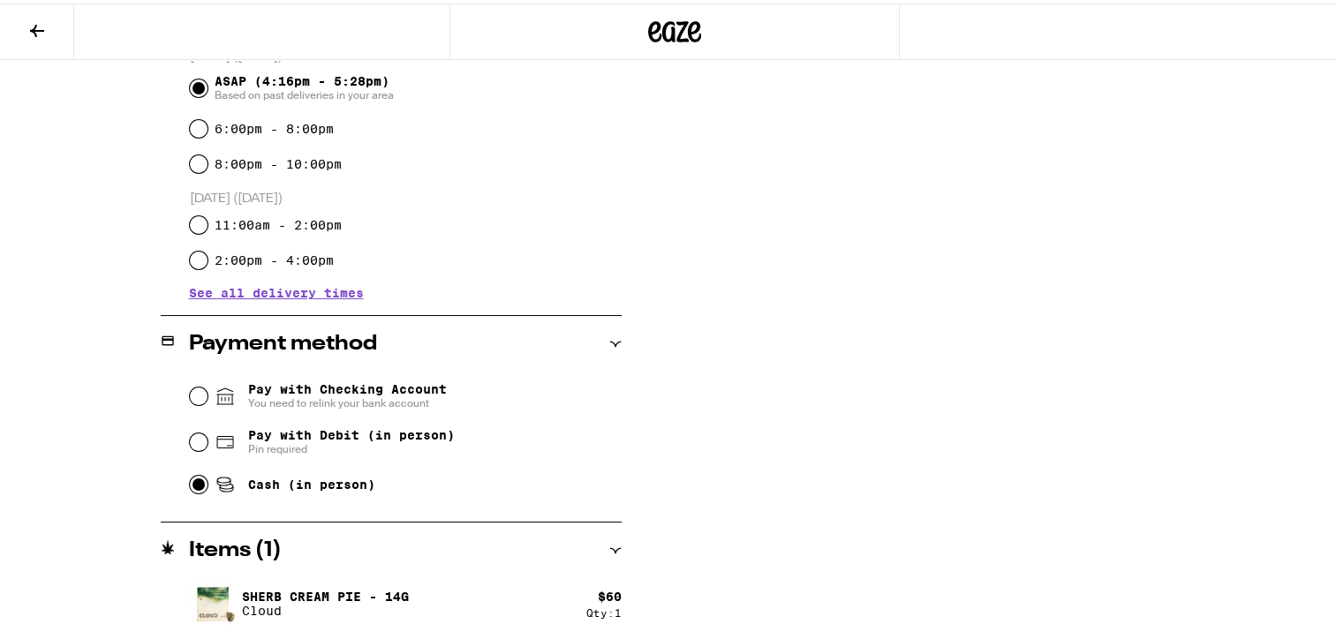
click at [194, 485] on input "Cash (in person)" at bounding box center [199, 481] width 18 height 18
radio input "true"
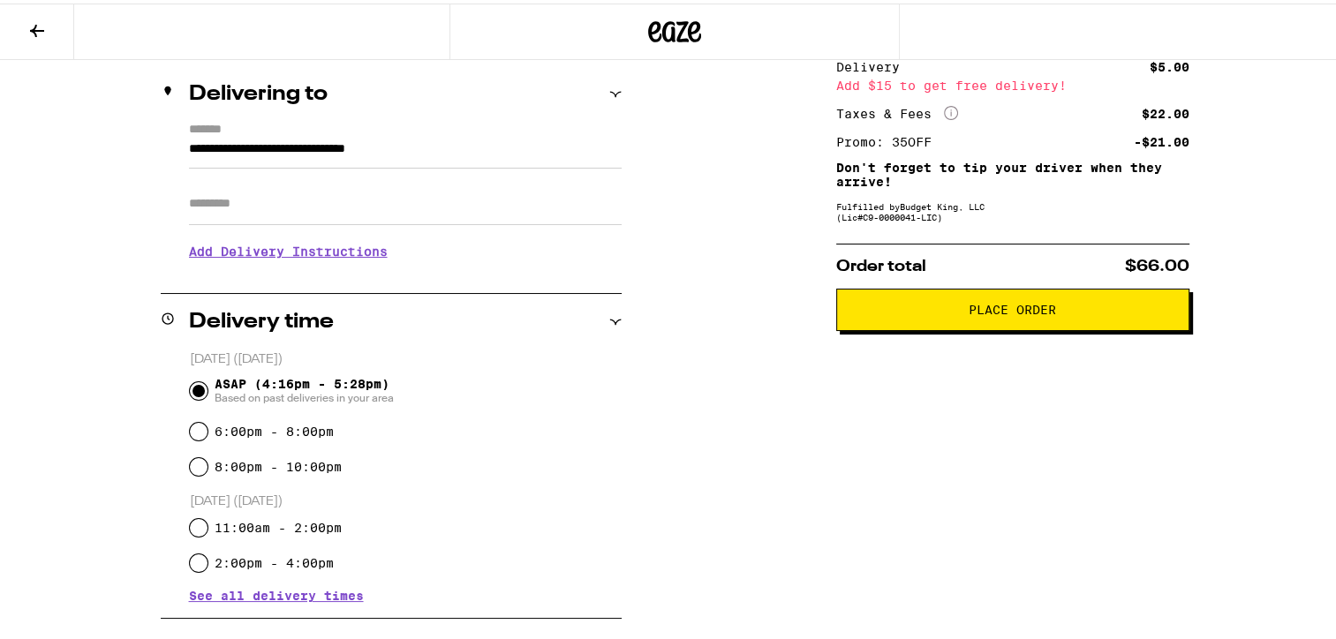
scroll to position [0, 0]
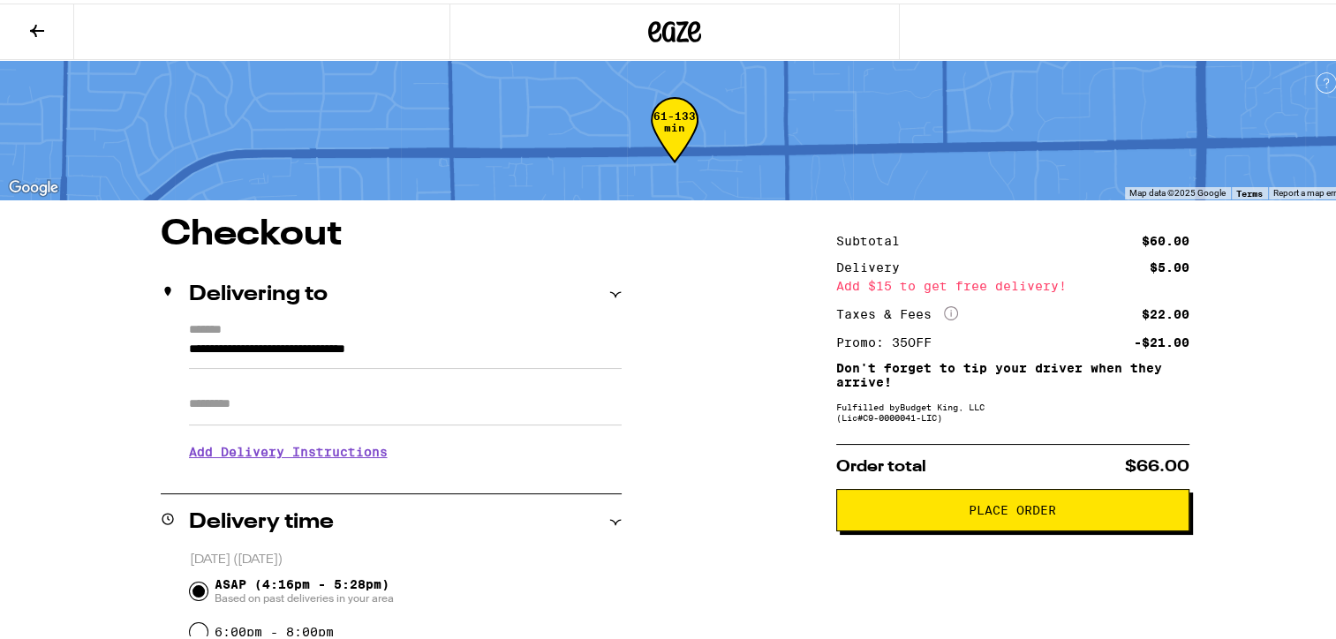
click at [997, 505] on span "Place Order" at bounding box center [1012, 507] width 87 height 12
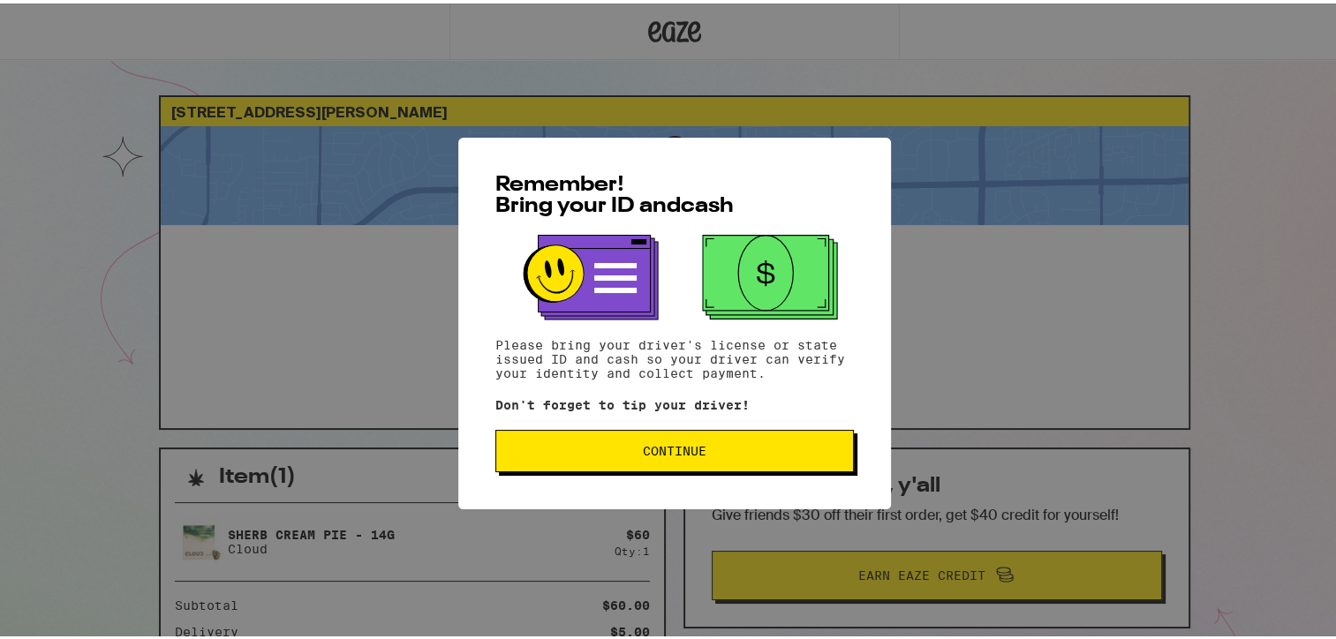
click at [673, 445] on span "Continue" at bounding box center [675, 448] width 64 height 12
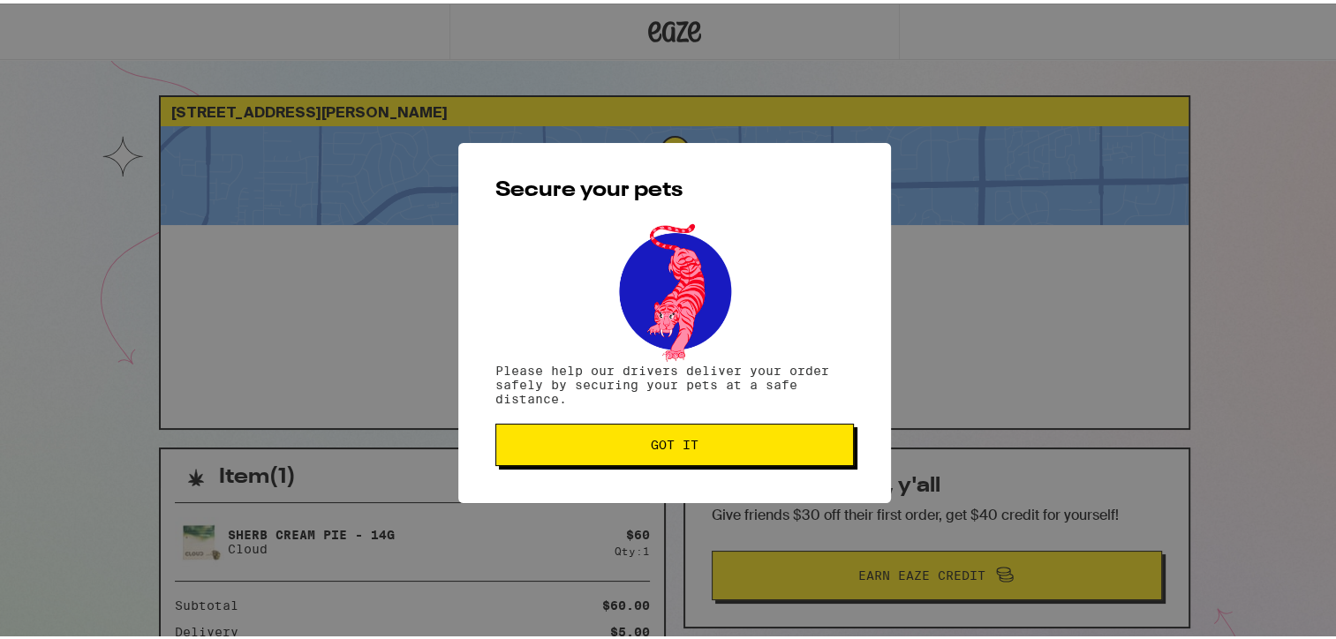
click at [673, 445] on span "Got it" at bounding box center [675, 441] width 48 height 12
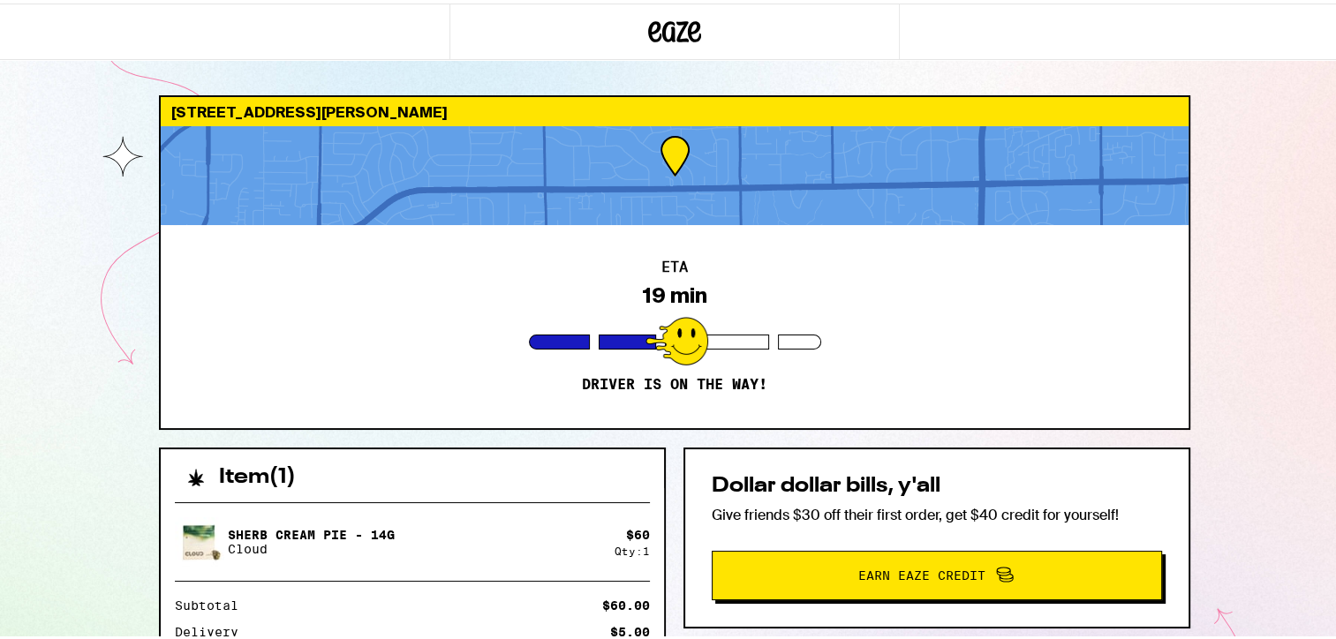
scroll to position [324, 0]
